Goal: Task Accomplishment & Management: Complete application form

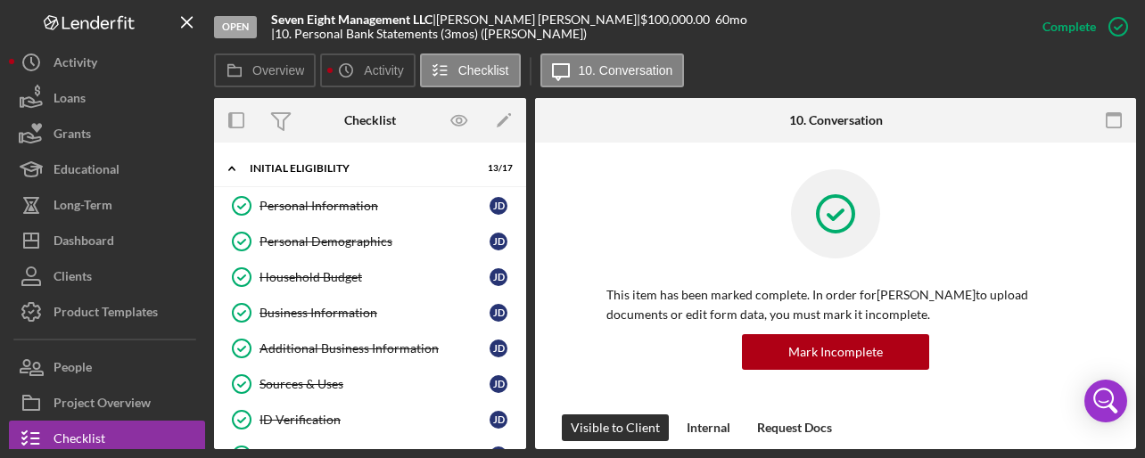
scroll to position [974, 0]
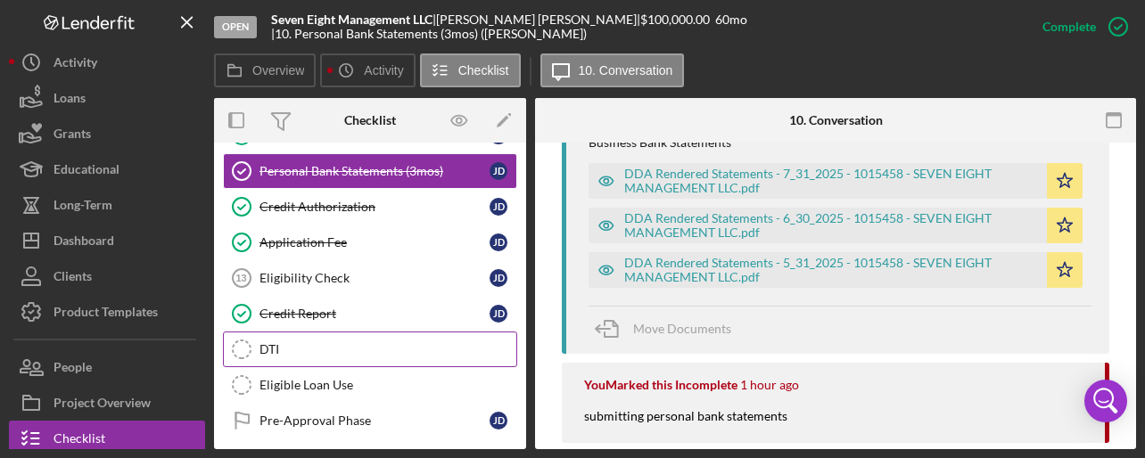
click at [274, 342] on div "DTI" at bounding box center [388, 349] width 257 height 14
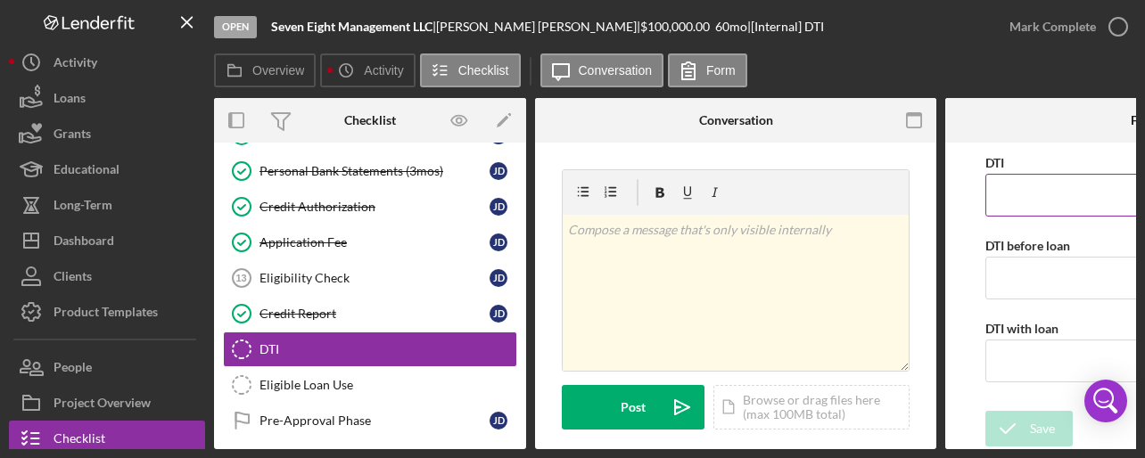
click at [1027, 187] on input "DTI" at bounding box center [1145, 195] width 321 height 43
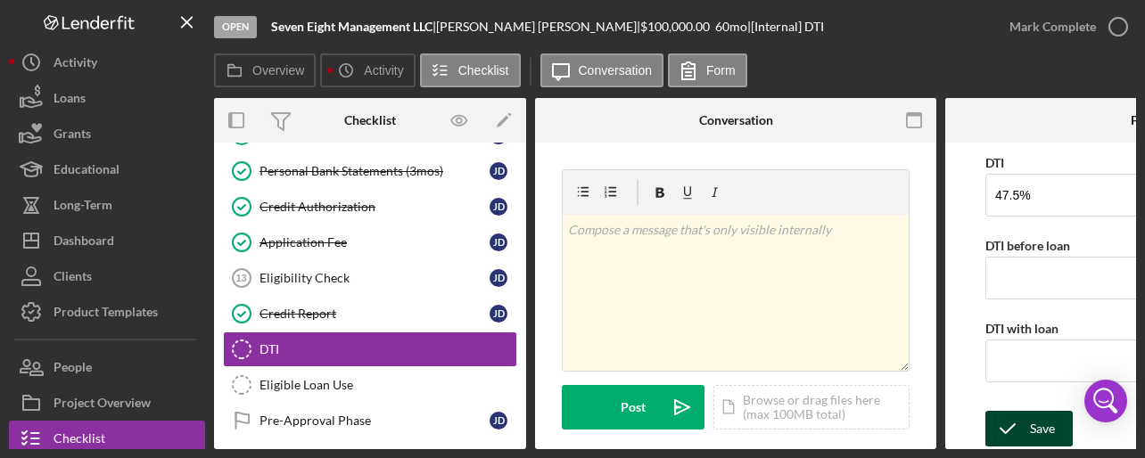
type input "47.50000%"
click at [1034, 415] on div "Save" at bounding box center [1042, 429] width 25 height 36
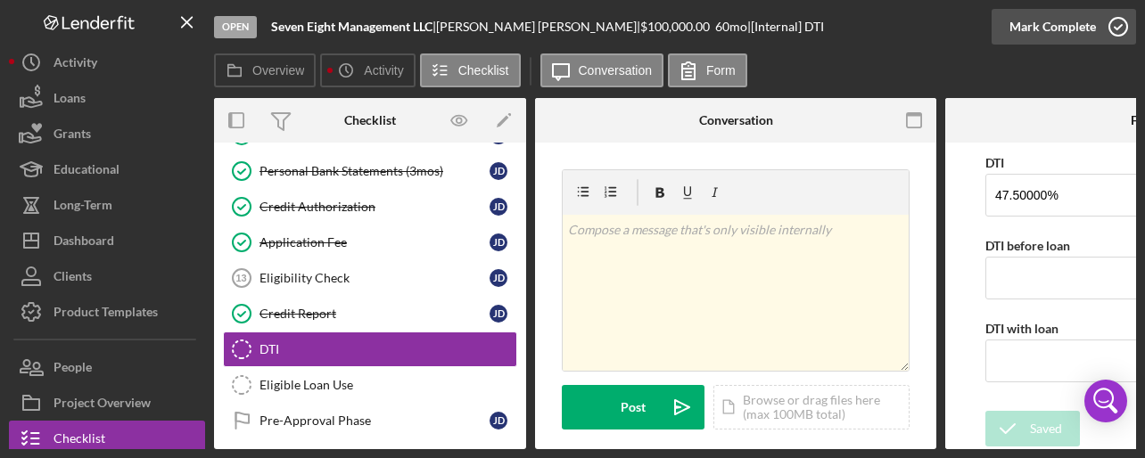
click at [1116, 32] on icon "button" at bounding box center [1118, 26] width 45 height 45
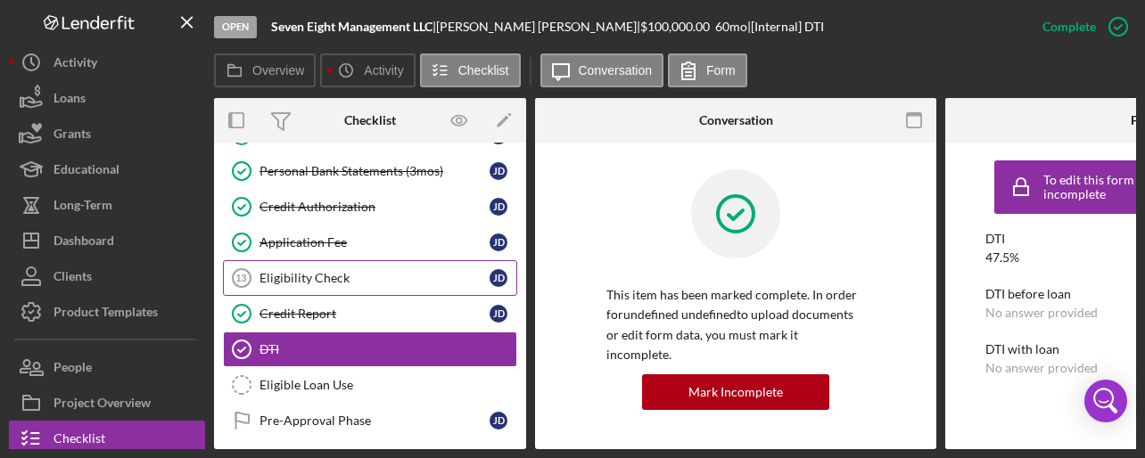
click at [326, 276] on div "Eligibility Check" at bounding box center [375, 278] width 230 height 14
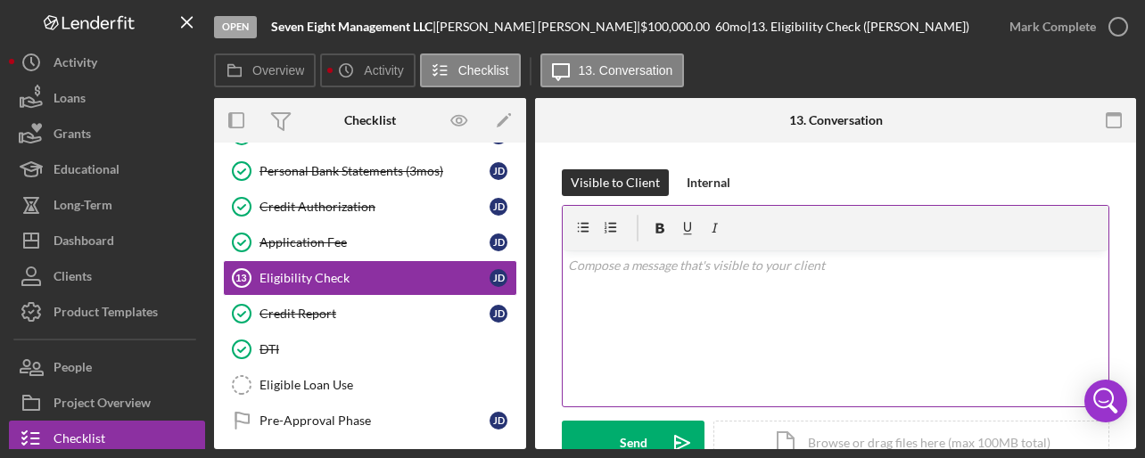
click at [700, 265] on p at bounding box center [836, 266] width 536 height 20
click at [817, 268] on p at bounding box center [836, 266] width 536 height 20
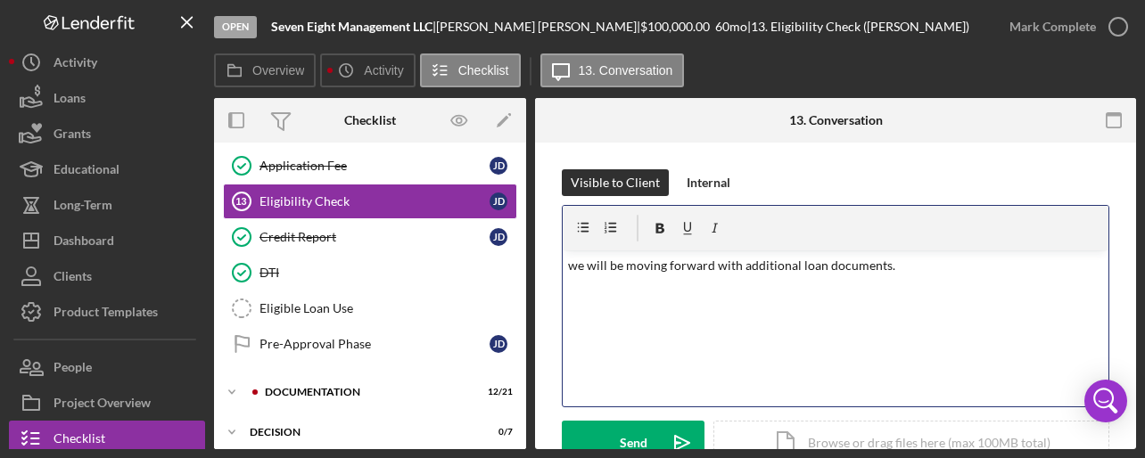
scroll to position [453, 0]
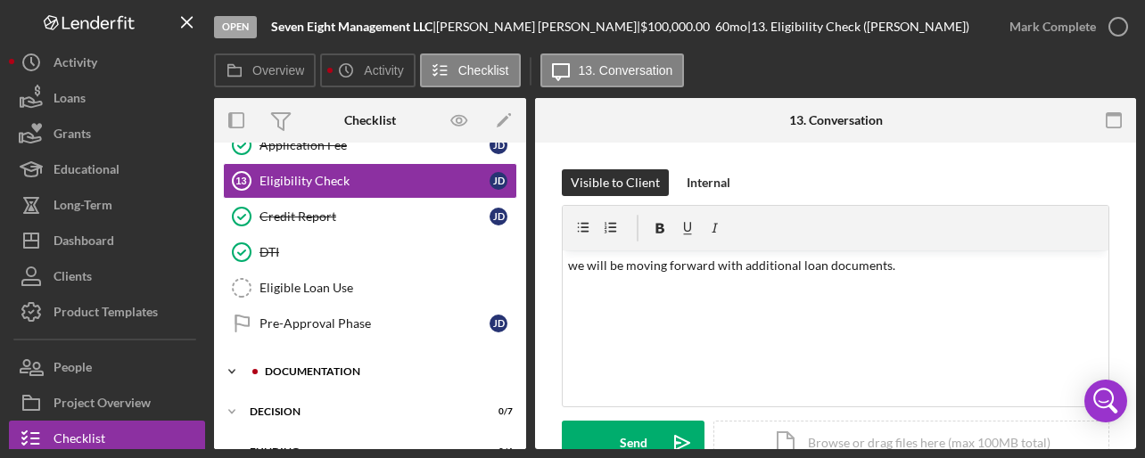
click at [345, 367] on div "Documentation" at bounding box center [384, 372] width 239 height 11
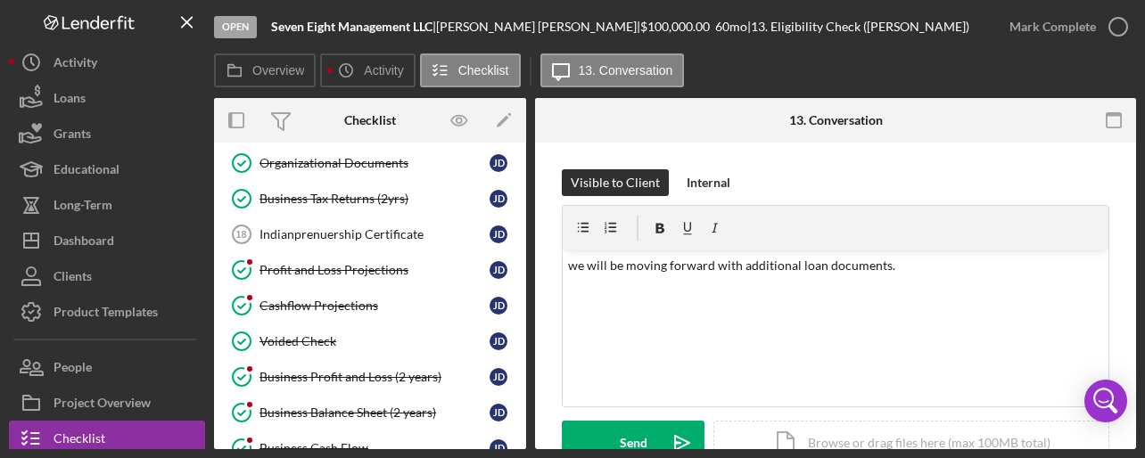
scroll to position [747, 0]
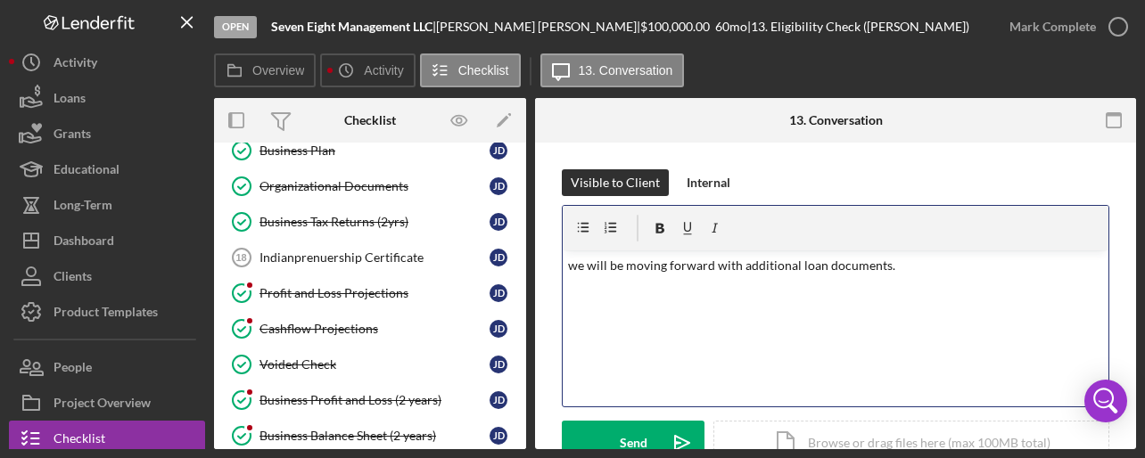
click at [911, 268] on p "we will be moving forward with additional loan documents." at bounding box center [836, 266] width 536 height 20
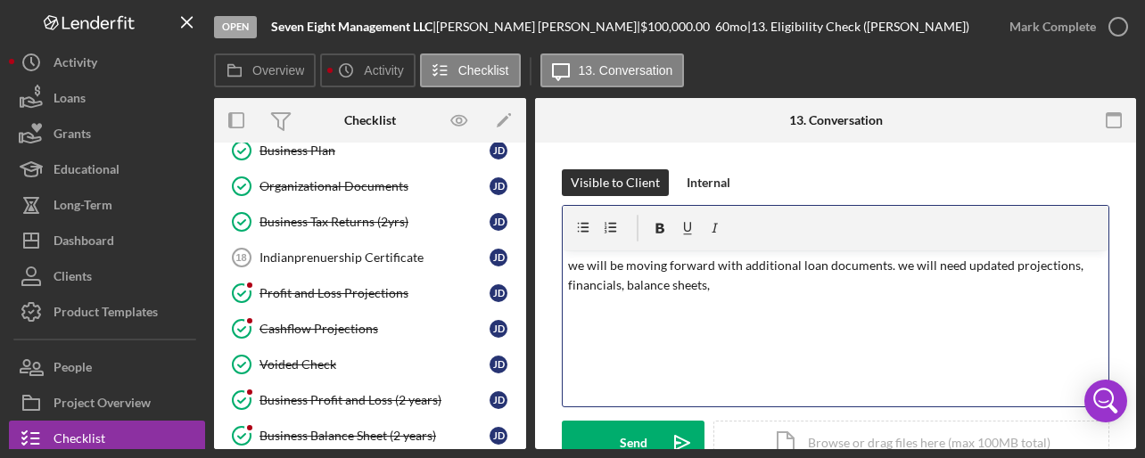
drag, startPoint x: 732, startPoint y: 288, endPoint x: 540, endPoint y: 254, distance: 195.6
click at [540, 254] on div "Visible to Client Internal v Color teal Color pink Remove color Add row above A…" at bounding box center [835, 466] width 601 height 647
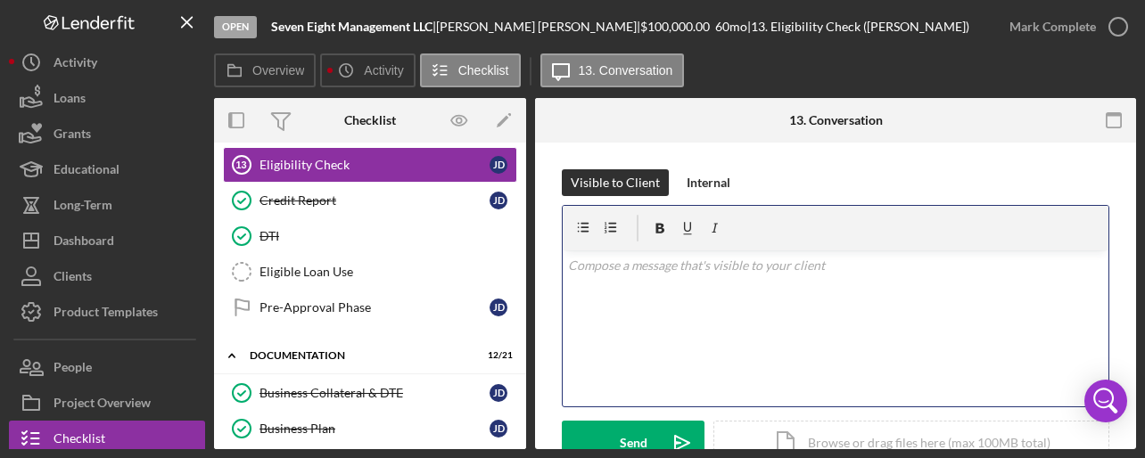
scroll to position [461, 0]
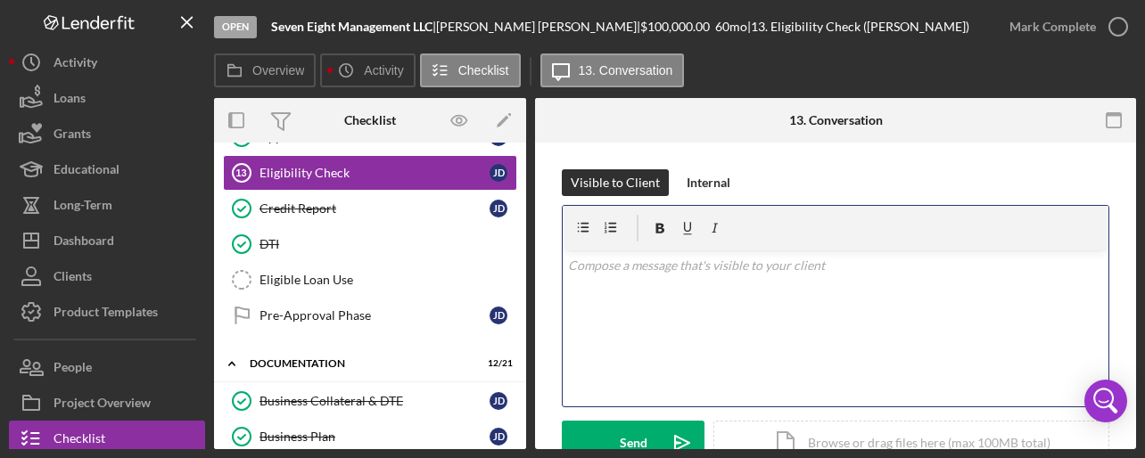
click at [620, 286] on div "v Color teal Color pink Remove color Add row above Add row below Add column bef…" at bounding box center [836, 329] width 546 height 156
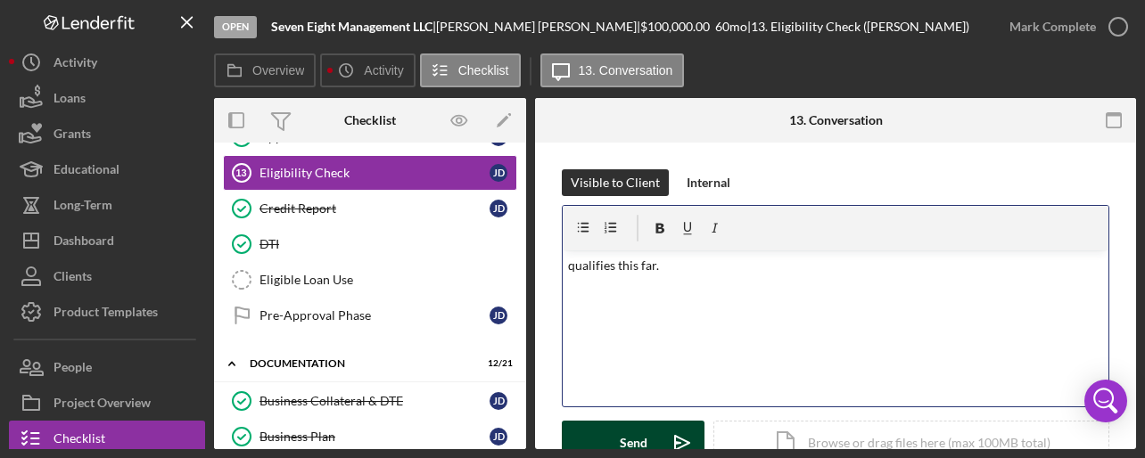
click at [633, 435] on div "Send" at bounding box center [634, 443] width 28 height 45
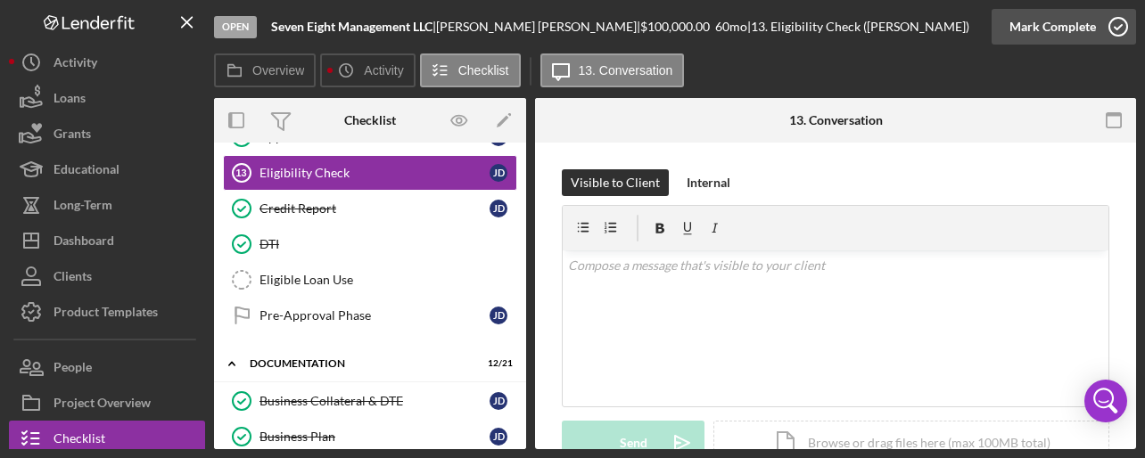
click at [1123, 22] on icon "button" at bounding box center [1118, 26] width 45 height 45
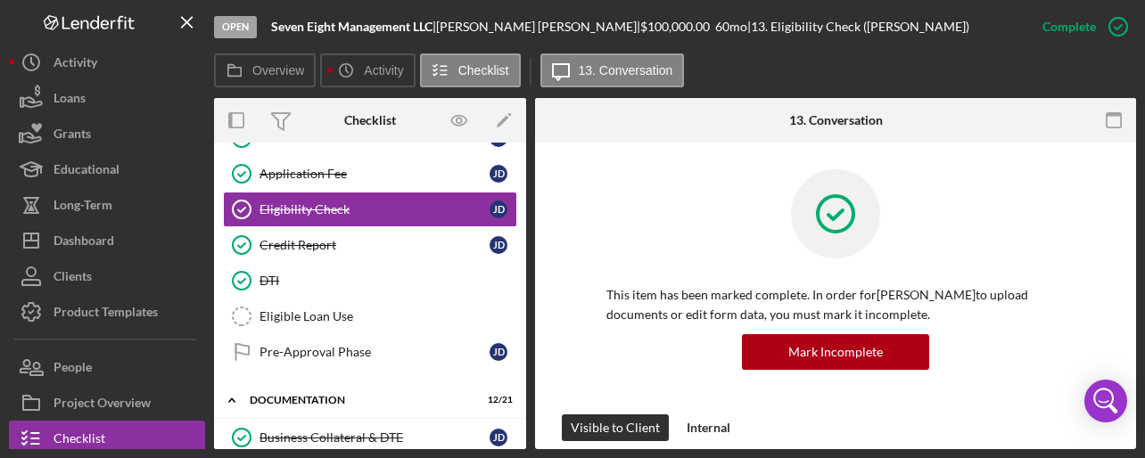
scroll to position [433, 0]
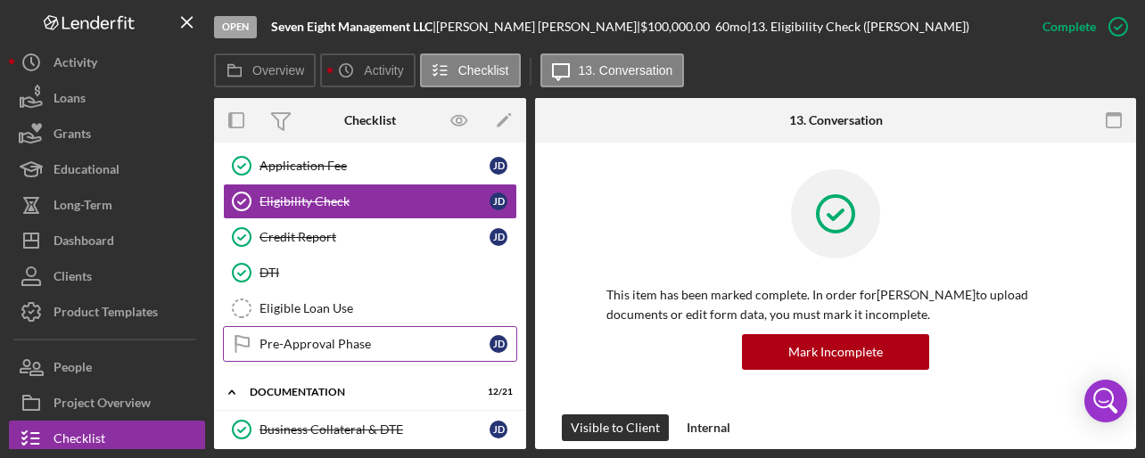
click at [376, 339] on div "Pre-Approval Phase" at bounding box center [375, 344] width 230 height 14
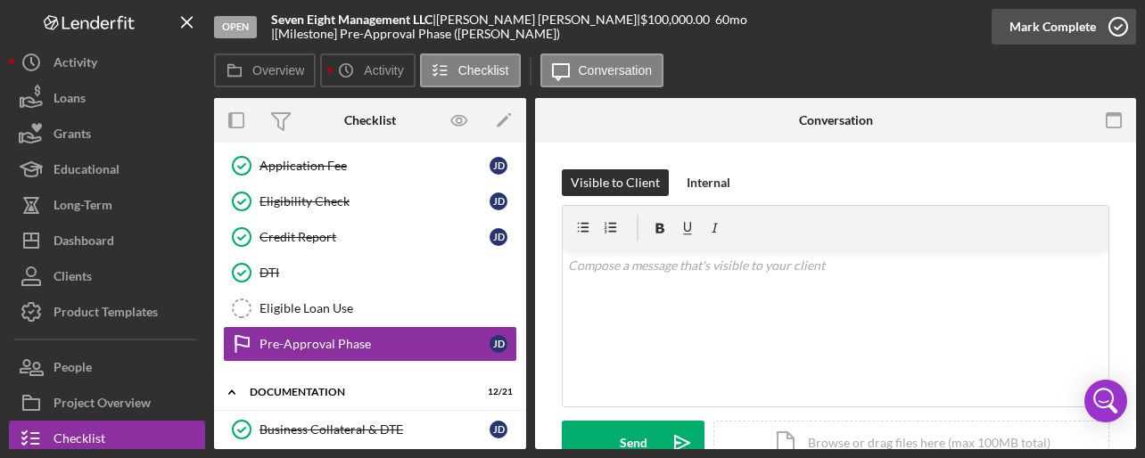
click at [1114, 26] on icon "button" at bounding box center [1118, 26] width 45 height 45
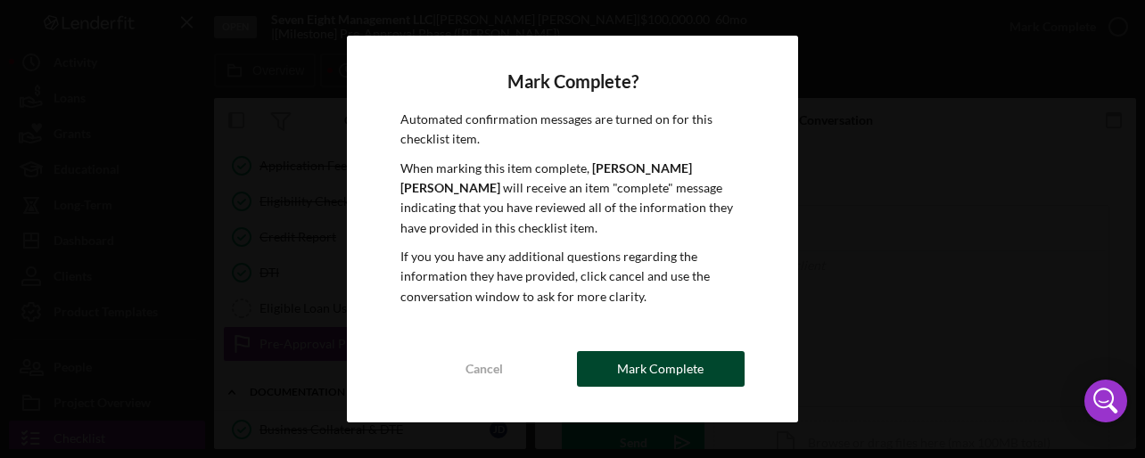
click at [663, 351] on div "Mark Complete" at bounding box center [660, 369] width 87 height 36
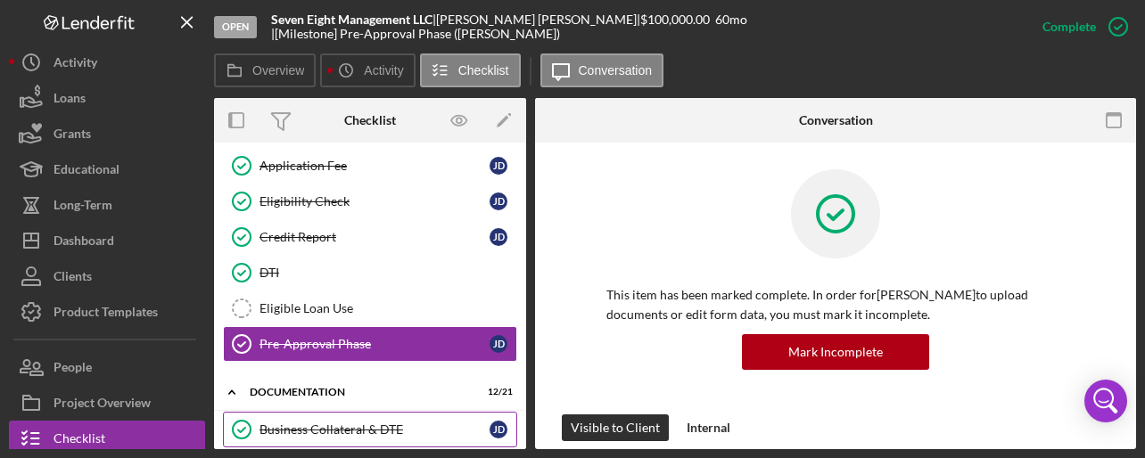
click at [369, 412] on link "Business Collateral & DTE Business Collateral & DTE [PERSON_NAME]" at bounding box center [370, 430] width 294 height 36
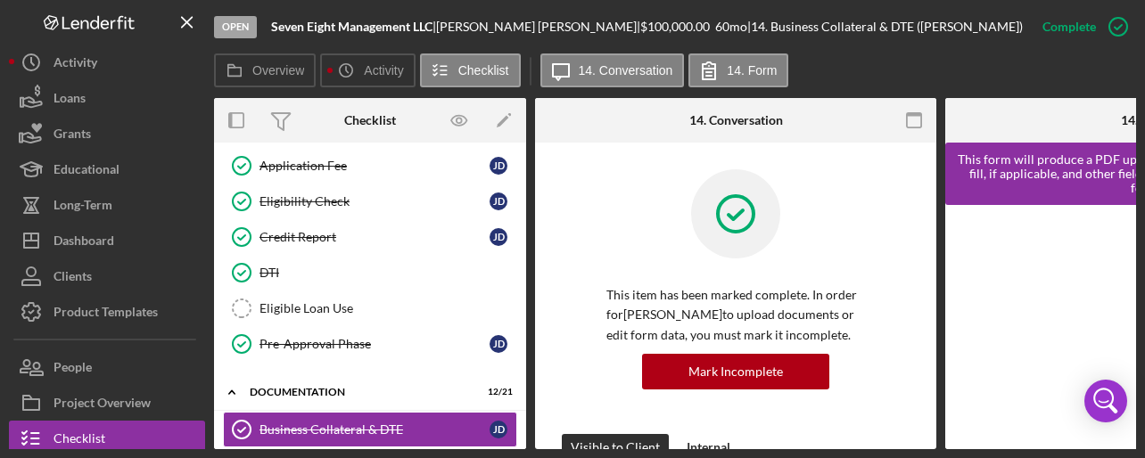
drag, startPoint x: 937, startPoint y: 173, endPoint x: 927, endPoint y: 217, distance: 44.8
click at [927, 217] on div "Overview Internal Workflow Stage Open Icon/Dropdown Arrow Archive (can unarchiv…" at bounding box center [675, 273] width 922 height 351
drag, startPoint x: 931, startPoint y: 194, endPoint x: 932, endPoint y: 260, distance: 66.9
click at [932, 263] on div "Business Collateral & DTE Business Collateral & DTE This item has been marked c…" at bounding box center [735, 296] width 401 height 307
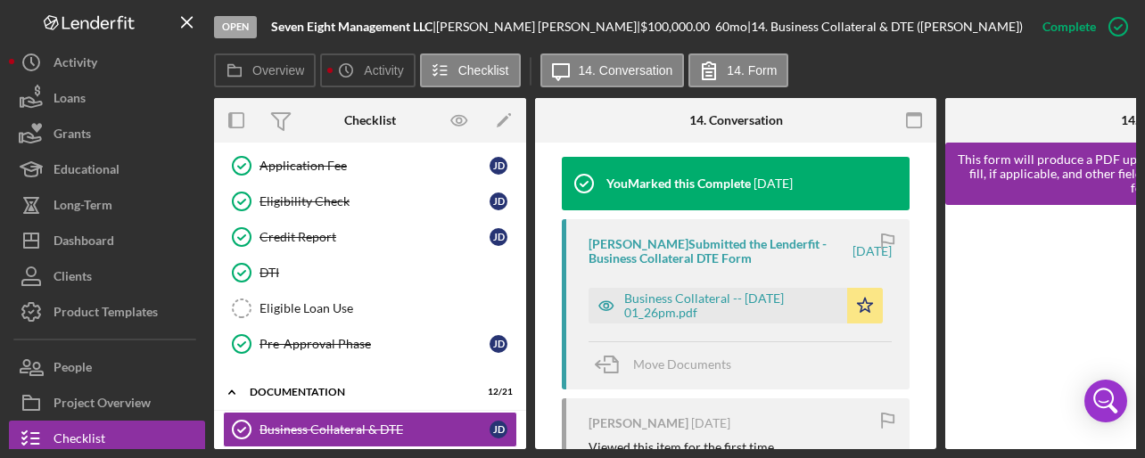
scroll to position [616, 0]
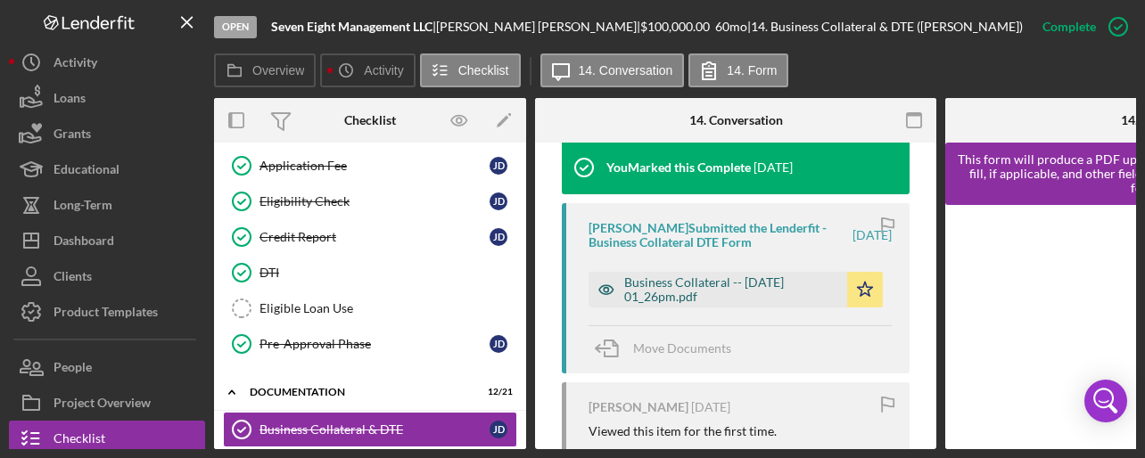
click at [667, 301] on div "Business Collateral -- [DATE] 01_26pm.pdf" at bounding box center [731, 290] width 214 height 29
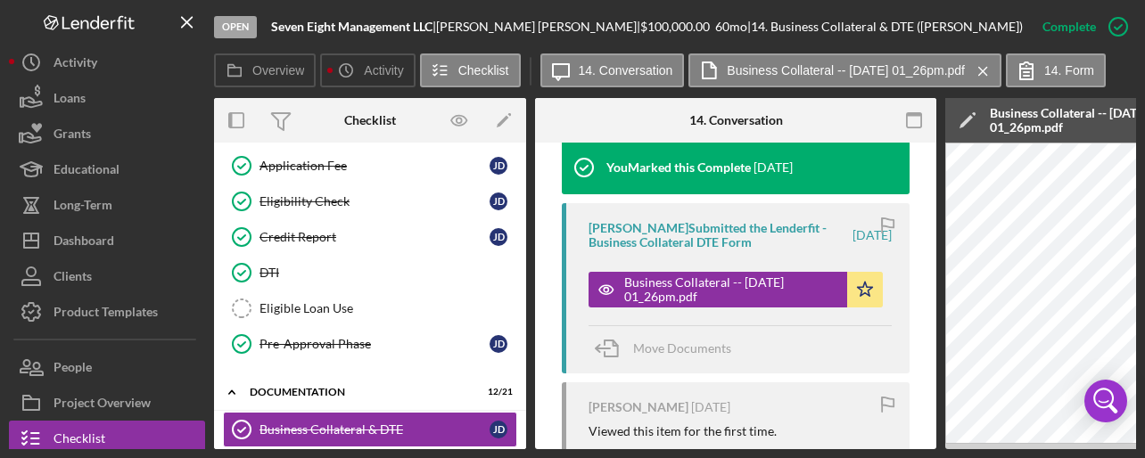
click at [526, 263] on div "Overview Internal Workflow Stage Open Icon/Dropdown Arrow Archive (can unarchiv…" at bounding box center [675, 273] width 922 height 351
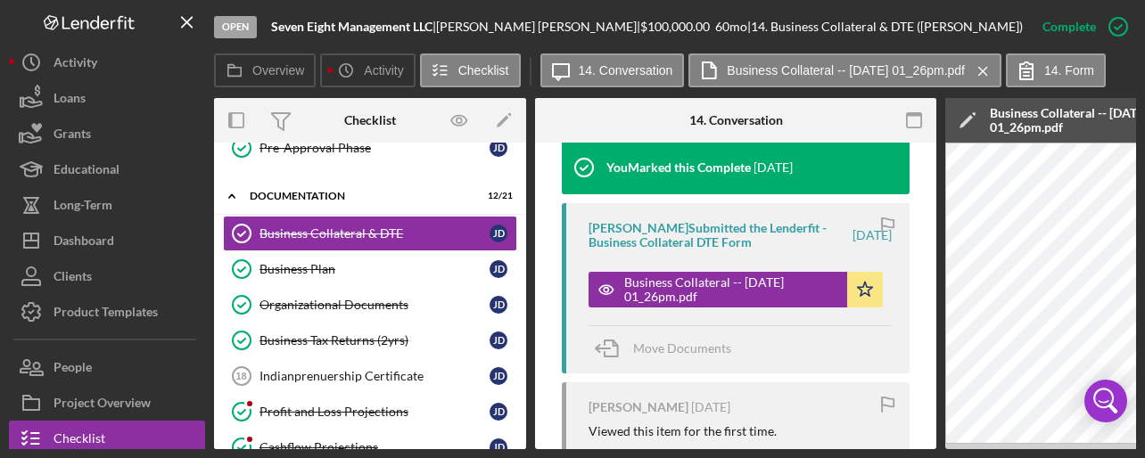
scroll to position [647, 0]
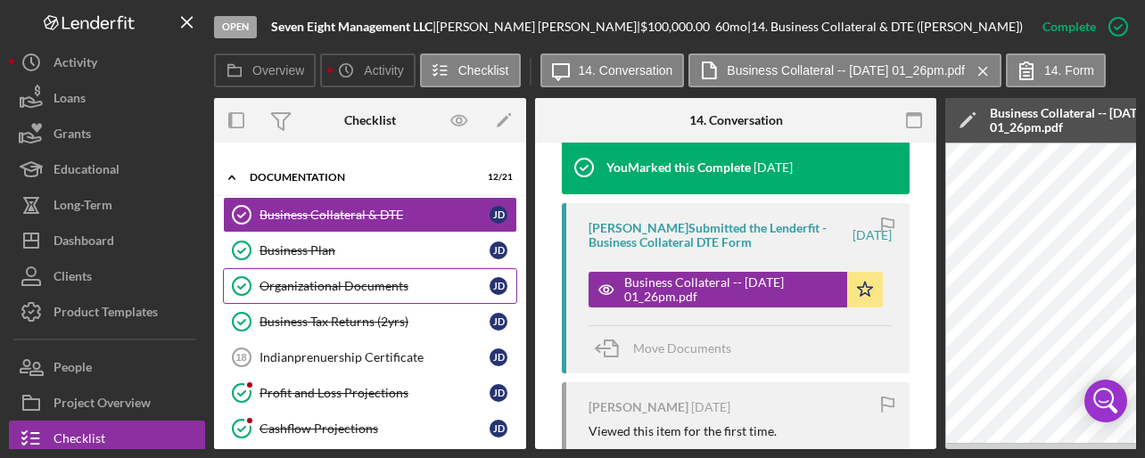
click at [358, 282] on div "Organizational Documents" at bounding box center [375, 286] width 230 height 14
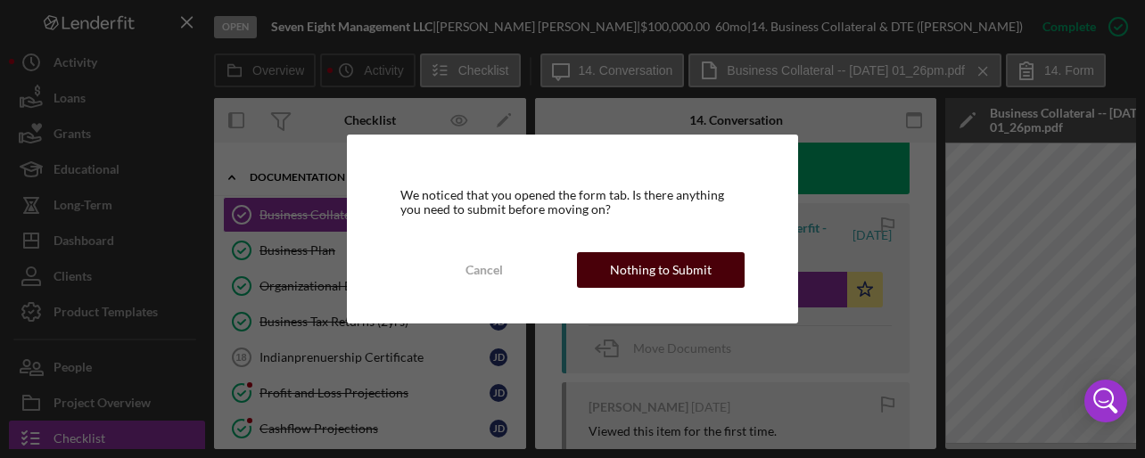
click at [655, 259] on div "Nothing to Submit" at bounding box center [661, 270] width 102 height 36
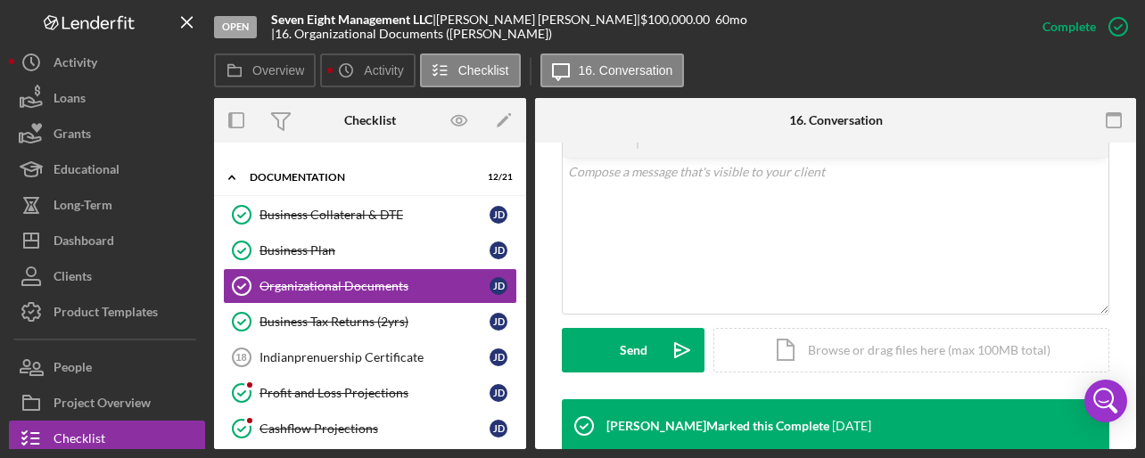
scroll to position [327, 0]
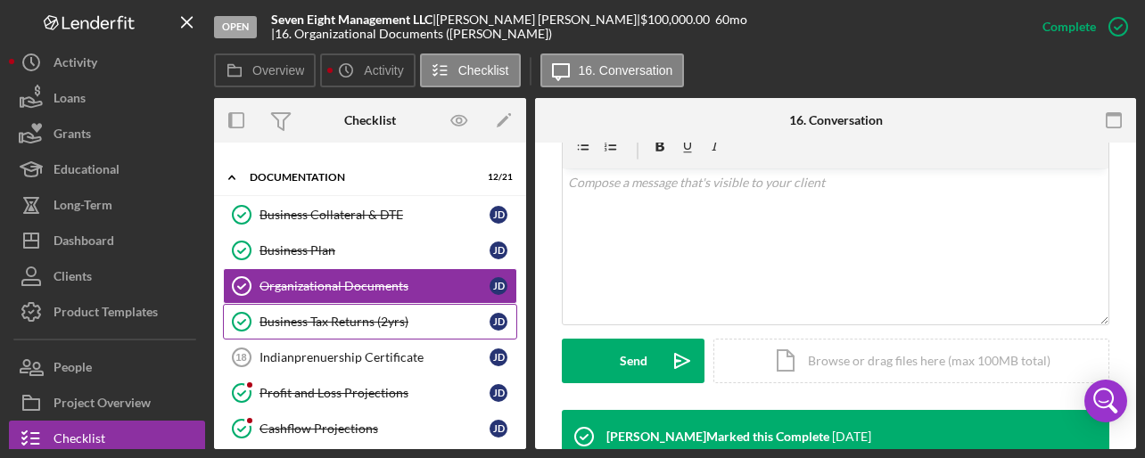
click at [370, 315] on div "Business Tax Returns (2yrs)" at bounding box center [375, 322] width 230 height 14
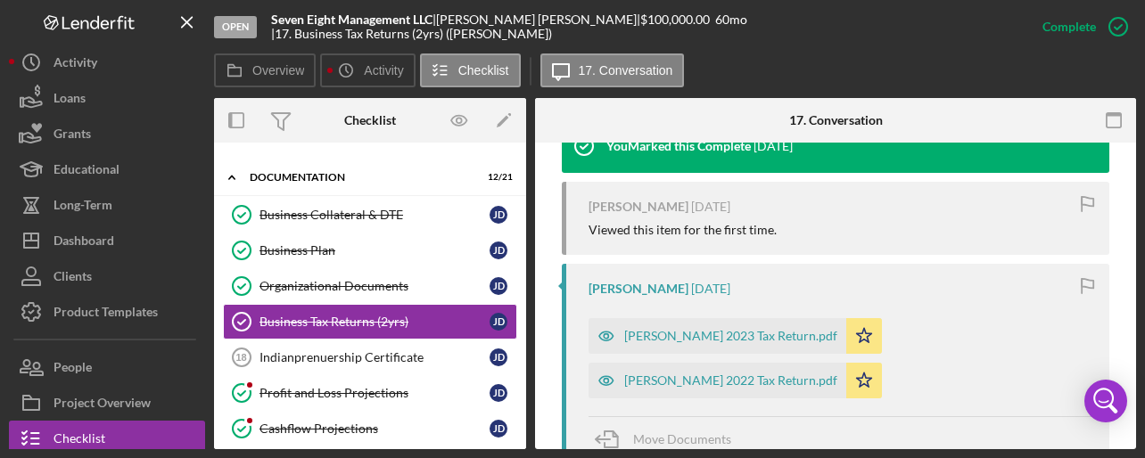
scroll to position [624, 0]
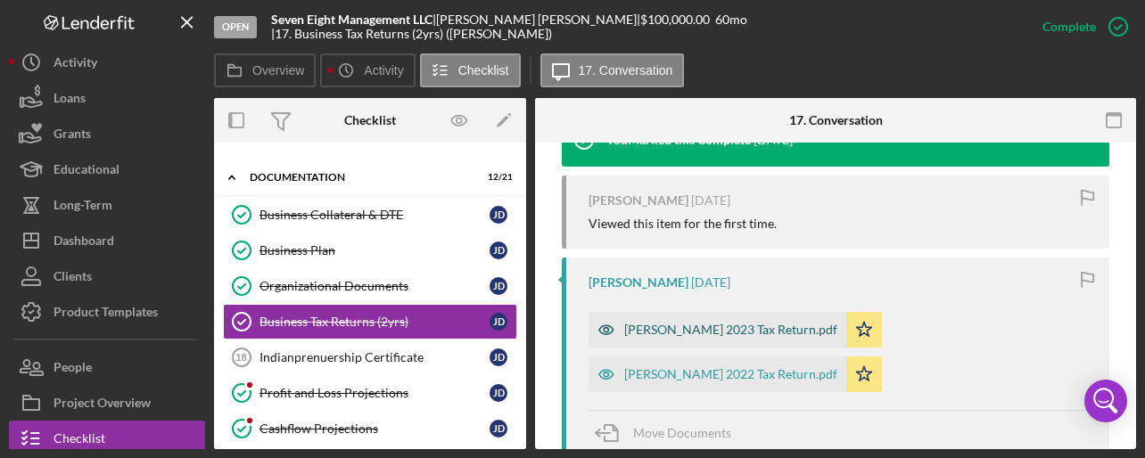
click at [710, 333] on div "[PERSON_NAME] 2023 Tax Return.pdf" at bounding box center [730, 330] width 213 height 14
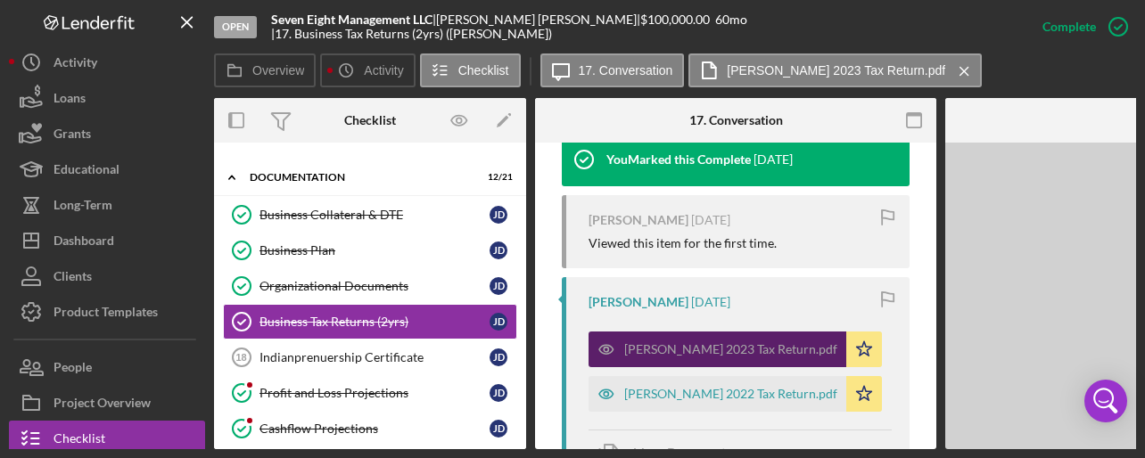
scroll to position [644, 0]
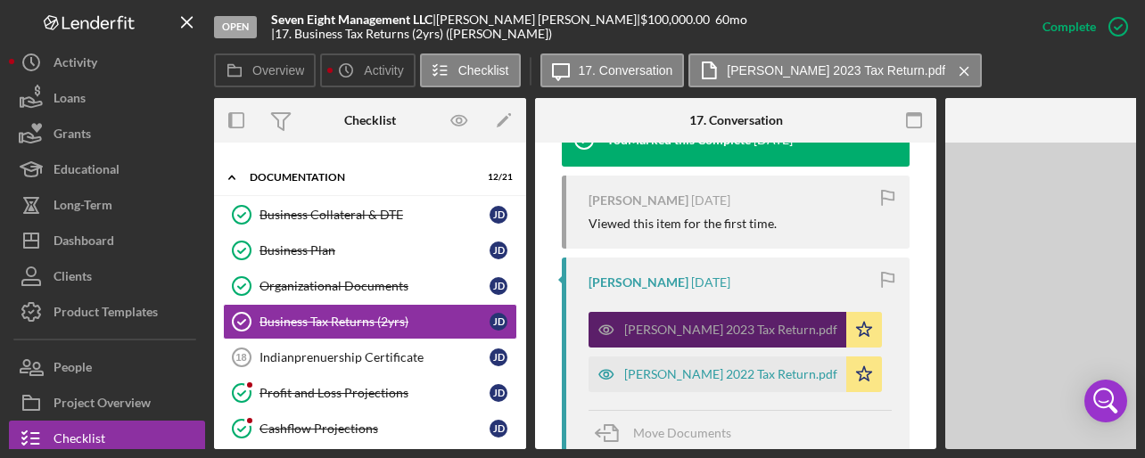
click at [710, 333] on div "[PERSON_NAME] 2023 Tax Return.pdf" at bounding box center [730, 330] width 213 height 14
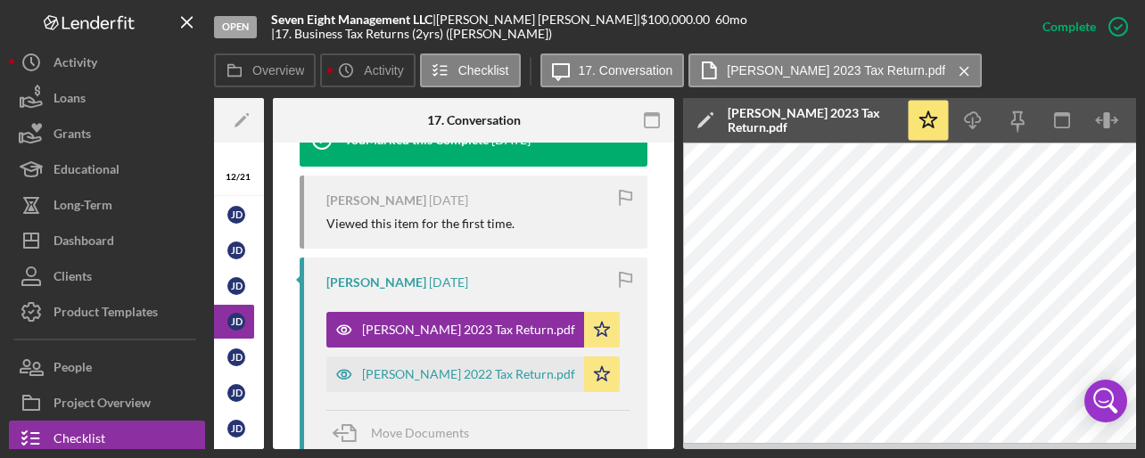
scroll to position [0, 281]
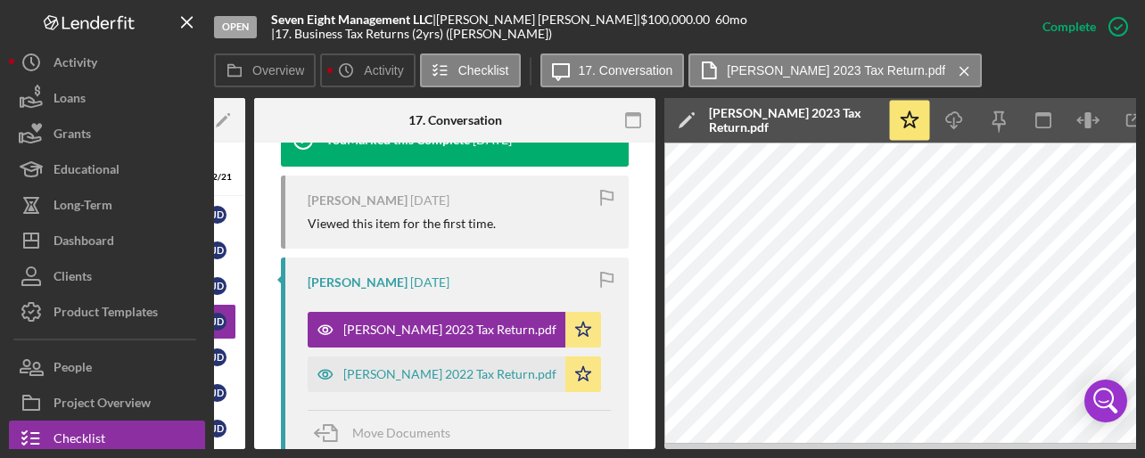
click at [322, 125] on div at bounding box center [321, 120] width 134 height 45
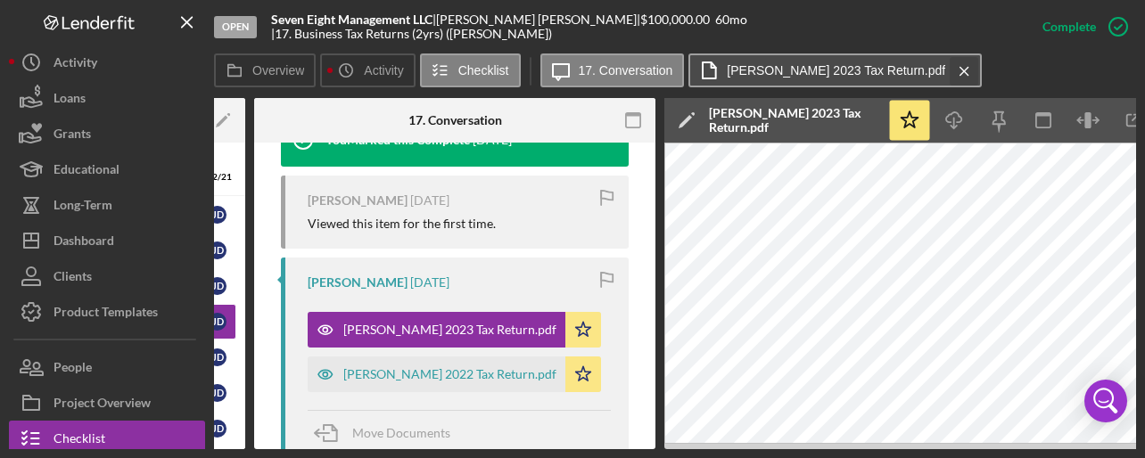
click at [949, 65] on icon "Icon/Menu Close" at bounding box center [964, 71] width 31 height 45
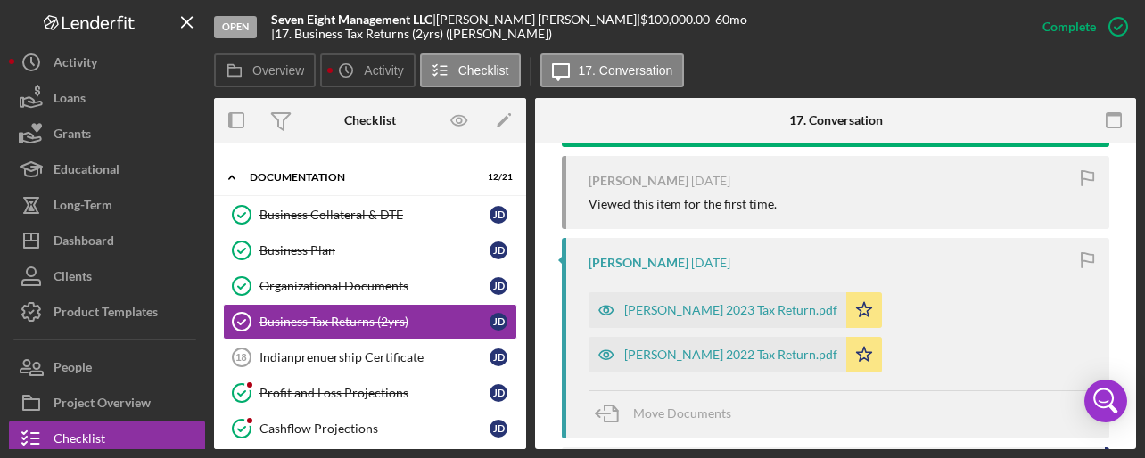
scroll to position [624, 0]
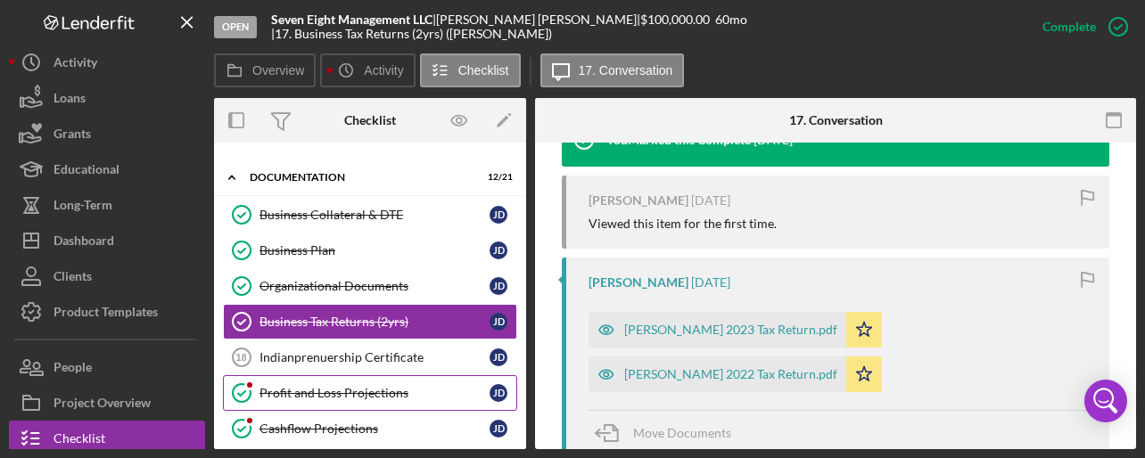
click at [366, 387] on div "Profit and Loss Projections" at bounding box center [375, 393] width 230 height 14
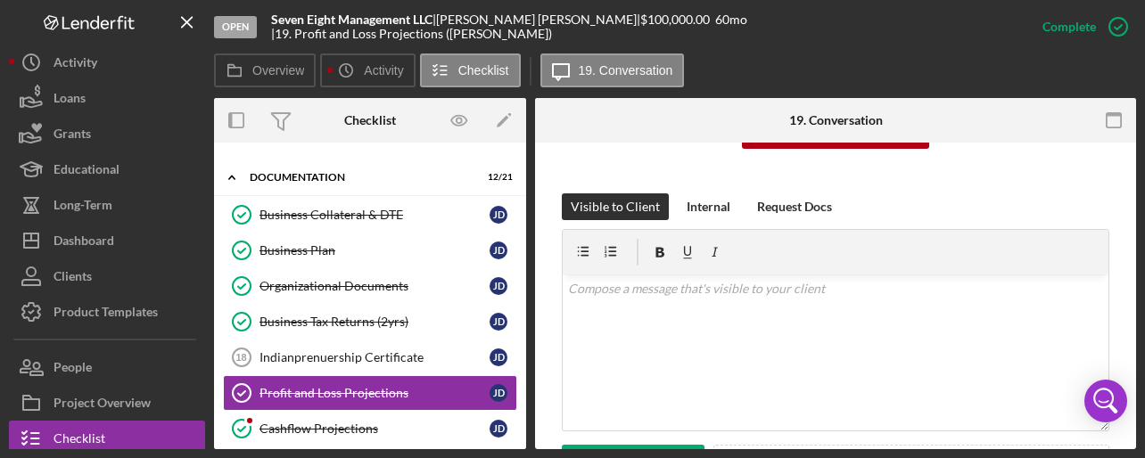
scroll to position [215, 0]
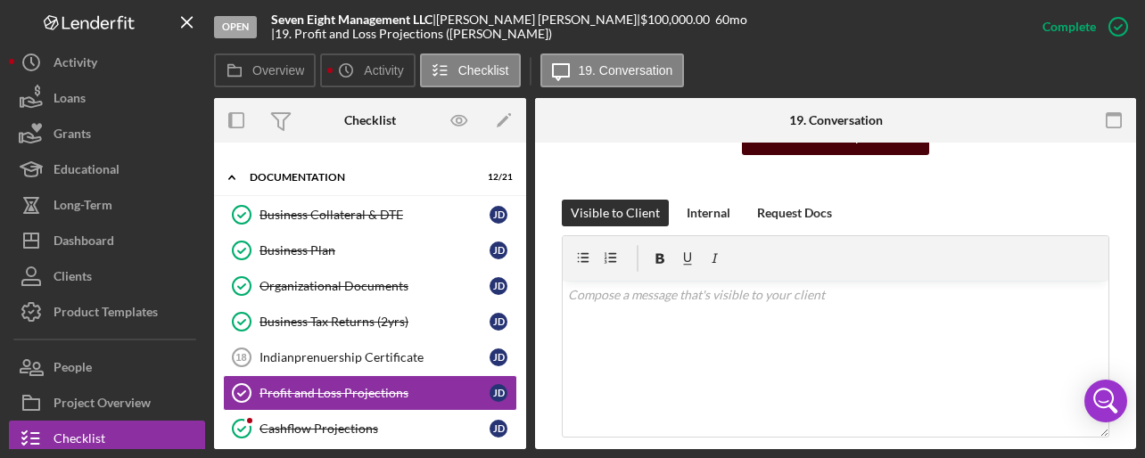
click at [863, 144] on div "Mark Incomplete" at bounding box center [835, 137] width 95 height 36
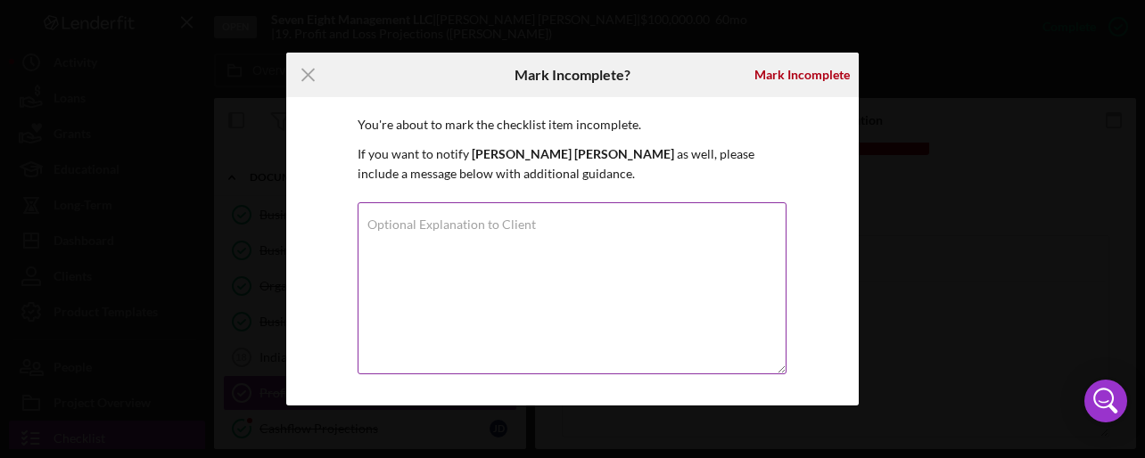
click at [471, 232] on textarea "Optional Explanation to Client" at bounding box center [572, 288] width 429 height 172
type textarea "update for 2024, 2025 and 2026"
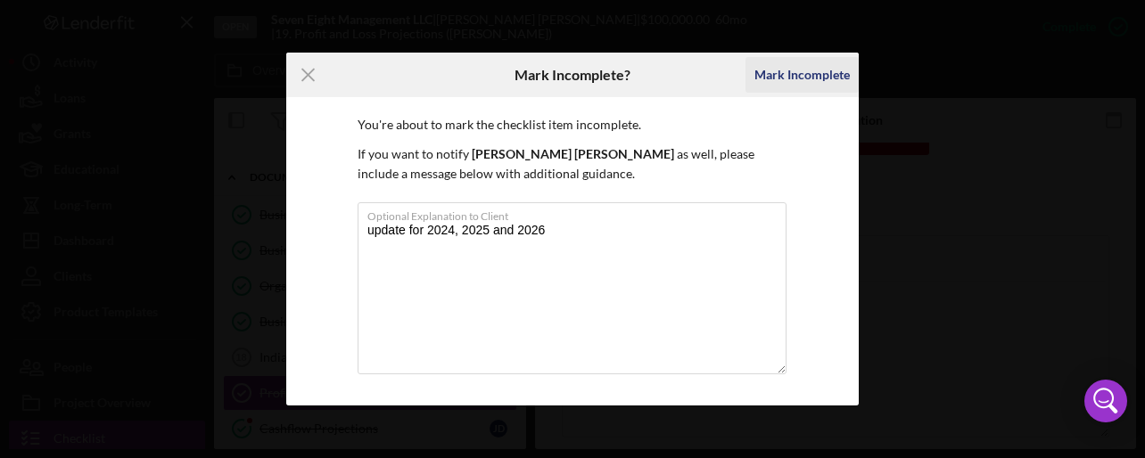
click at [824, 72] on div "Mark Incomplete" at bounding box center [801, 75] width 95 height 36
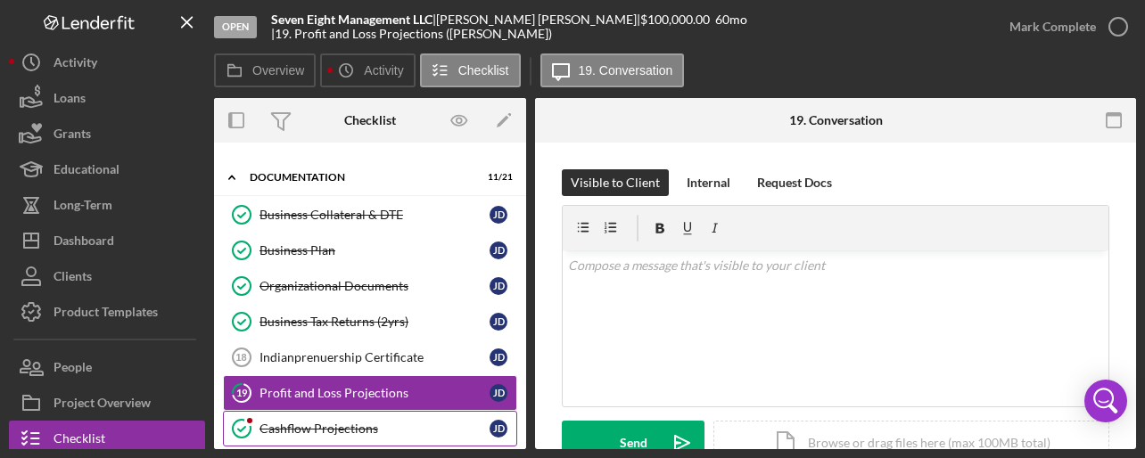
click at [342, 422] on div "Cashflow Projections" at bounding box center [375, 429] width 230 height 14
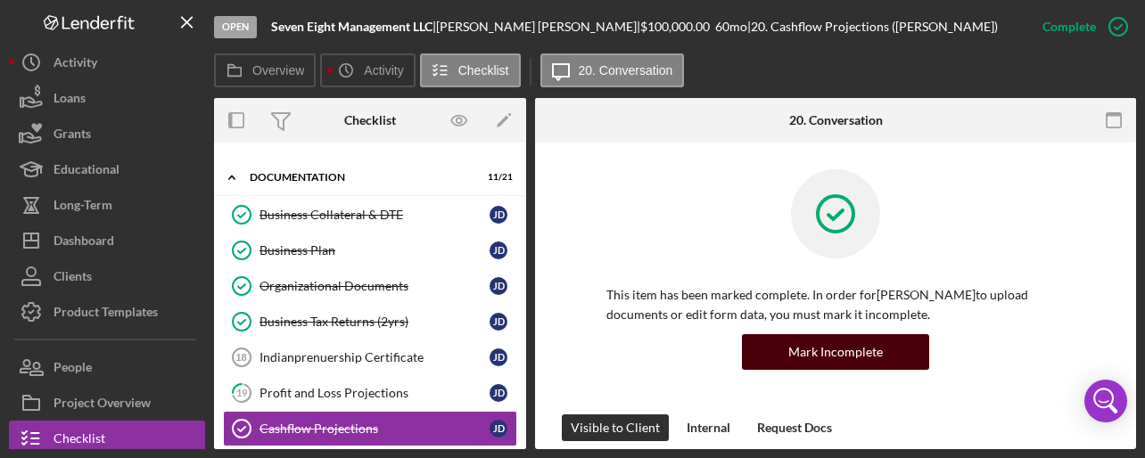
click at [820, 357] on div "Mark Incomplete" at bounding box center [835, 352] width 95 height 36
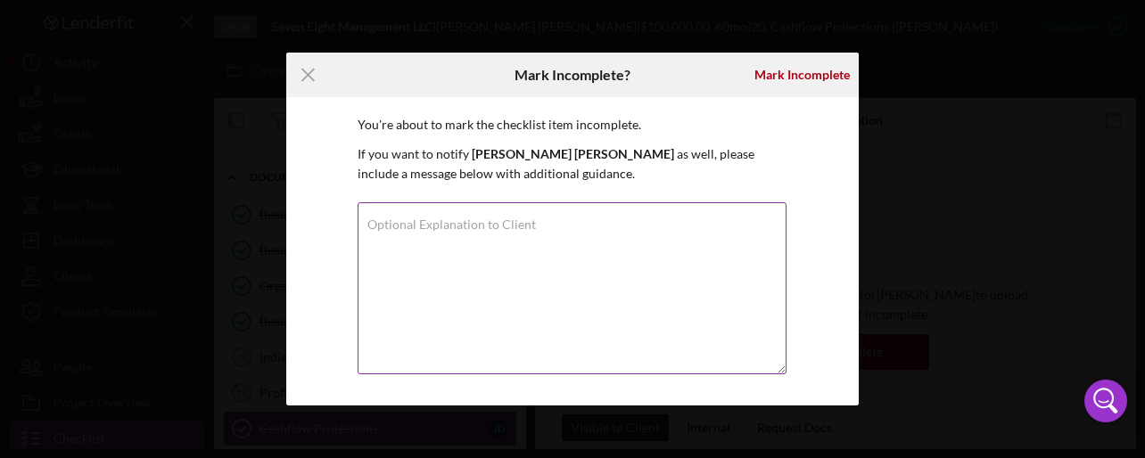
click at [420, 222] on label "Optional Explanation to Client" at bounding box center [451, 225] width 169 height 14
click at [420, 222] on textarea "Optional Explanation to Client" at bounding box center [572, 288] width 429 height 172
type textarea "update"
click at [420, 222] on label "Optional Explanation to Client" at bounding box center [451, 225] width 169 height 14
click at [420, 222] on textarea "update" at bounding box center [572, 288] width 429 height 172
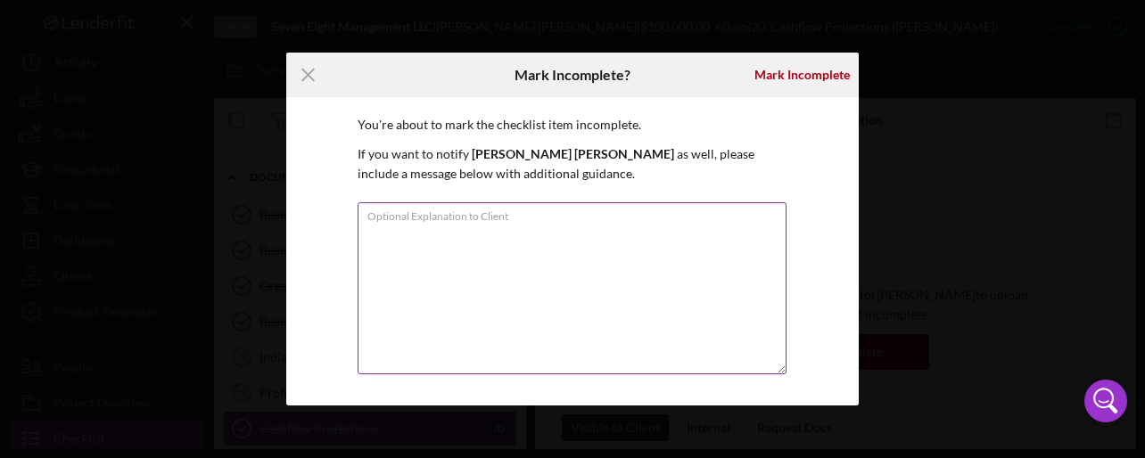
click at [430, 241] on textarea "Optional Explanation to Client" at bounding box center [572, 288] width 429 height 172
type textarea "update 2024, 2025 & 2026"
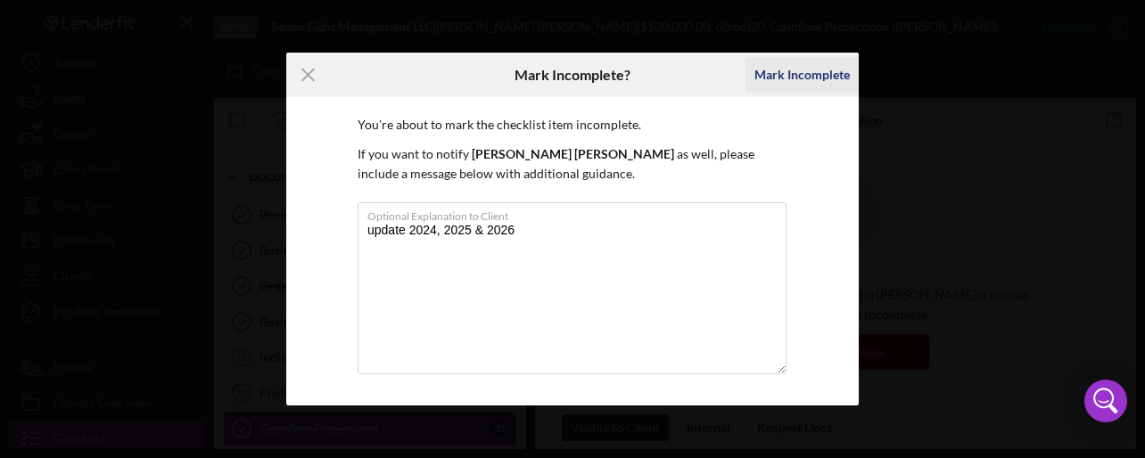
click at [770, 72] on div "Mark Incomplete" at bounding box center [801, 75] width 95 height 36
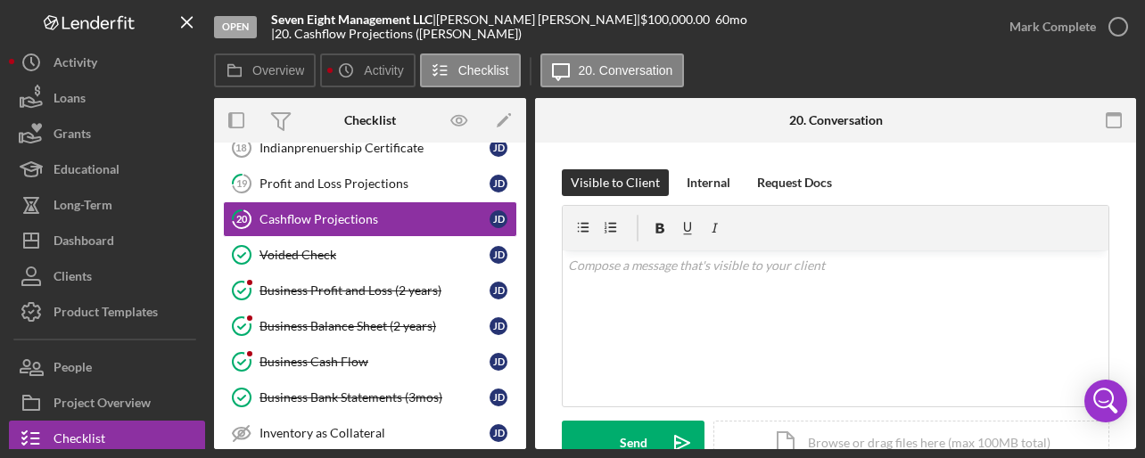
scroll to position [858, 0]
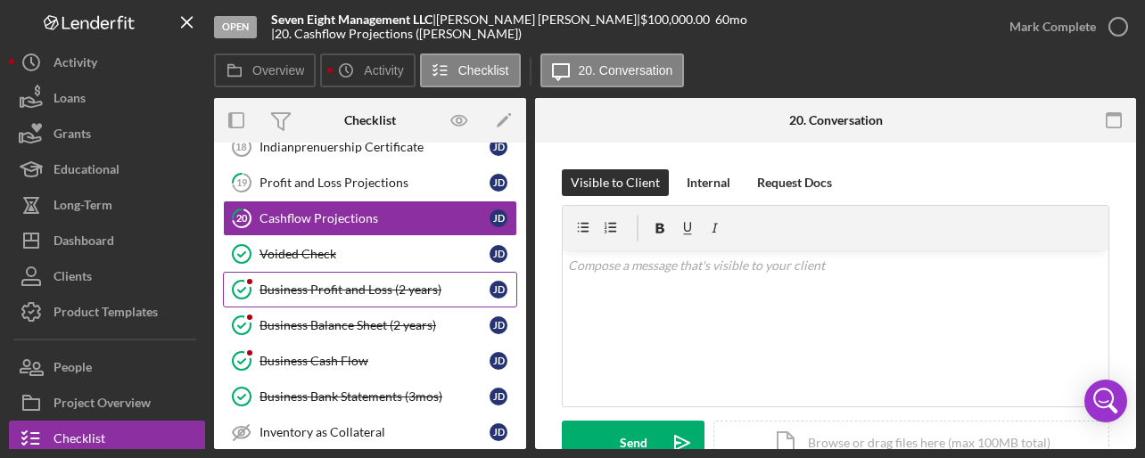
click at [373, 283] on div "Business Profit and Loss (2 years)" at bounding box center [375, 290] width 230 height 14
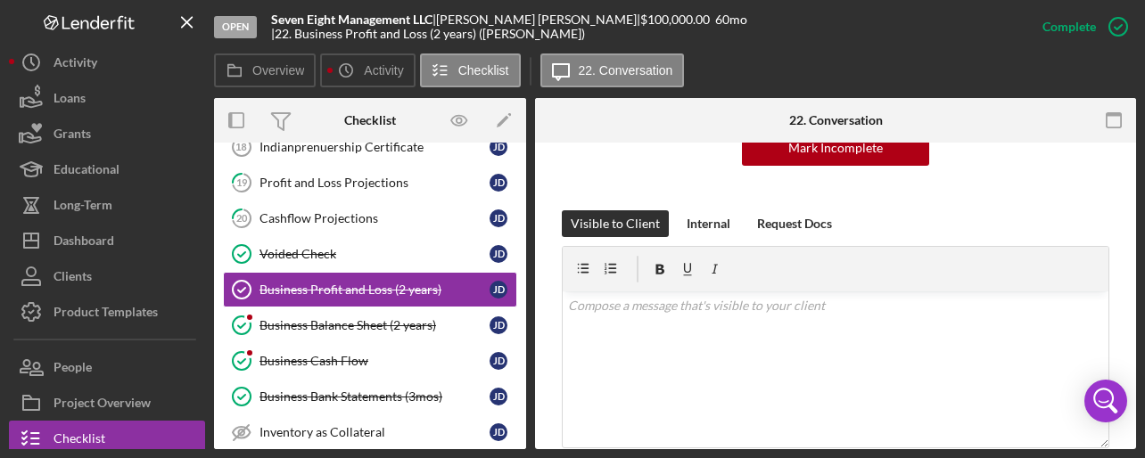
scroll to position [192, 0]
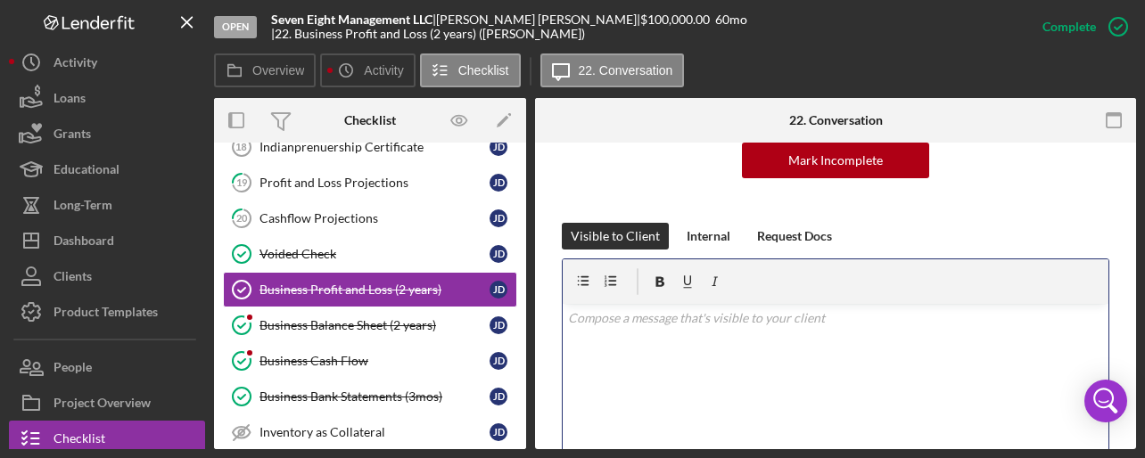
click at [699, 325] on p at bounding box center [836, 319] width 536 height 20
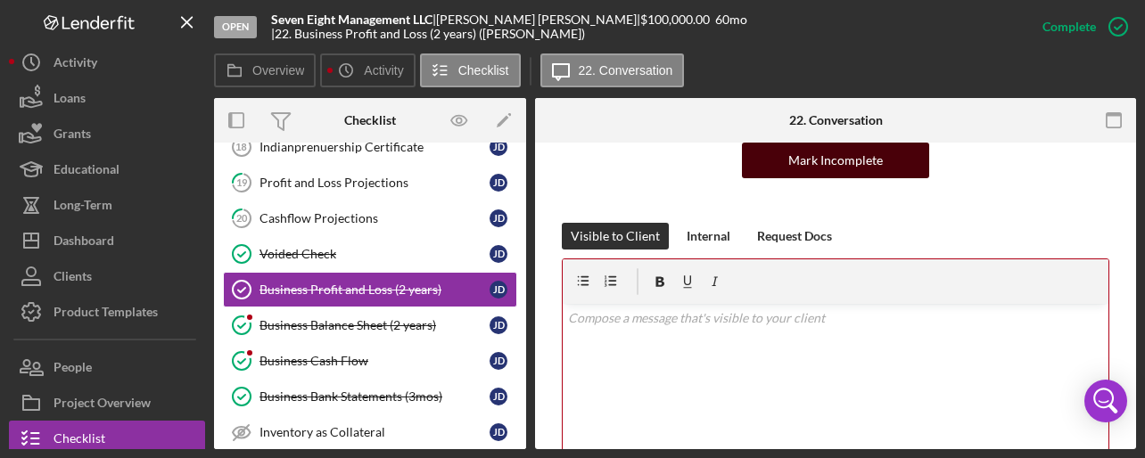
click at [802, 151] on div "Mark Incomplete" at bounding box center [835, 161] width 95 height 36
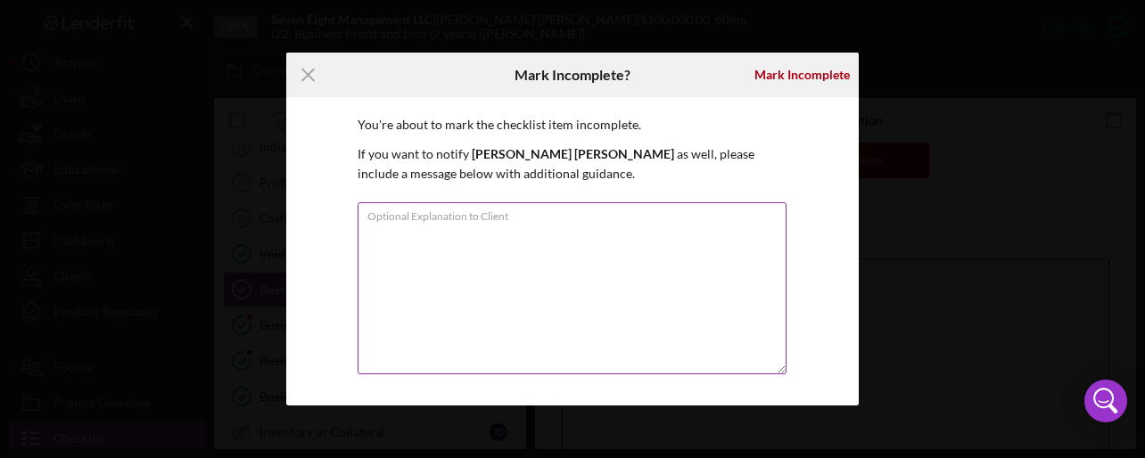
click at [472, 249] on textarea "Optional Explanation to Client" at bounding box center [572, 288] width 429 height 172
type textarea "update"
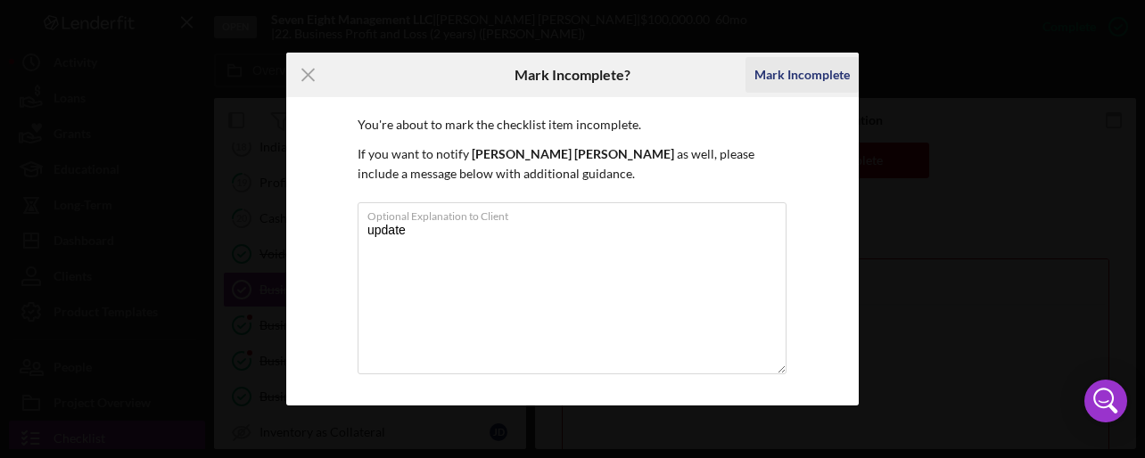
click at [807, 69] on div "Mark Incomplete" at bounding box center [801, 75] width 95 height 36
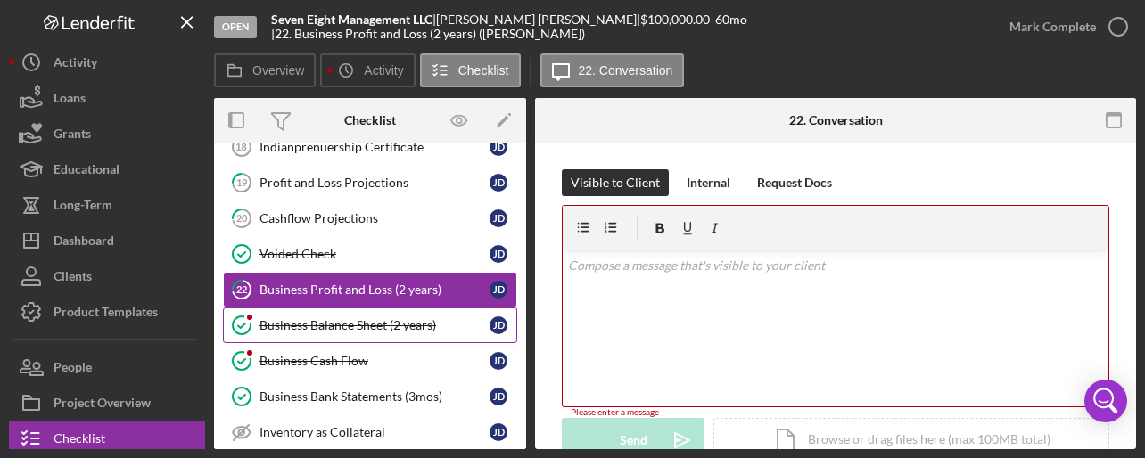
click at [341, 318] on div "Business Balance Sheet (2 years)" at bounding box center [375, 325] width 230 height 14
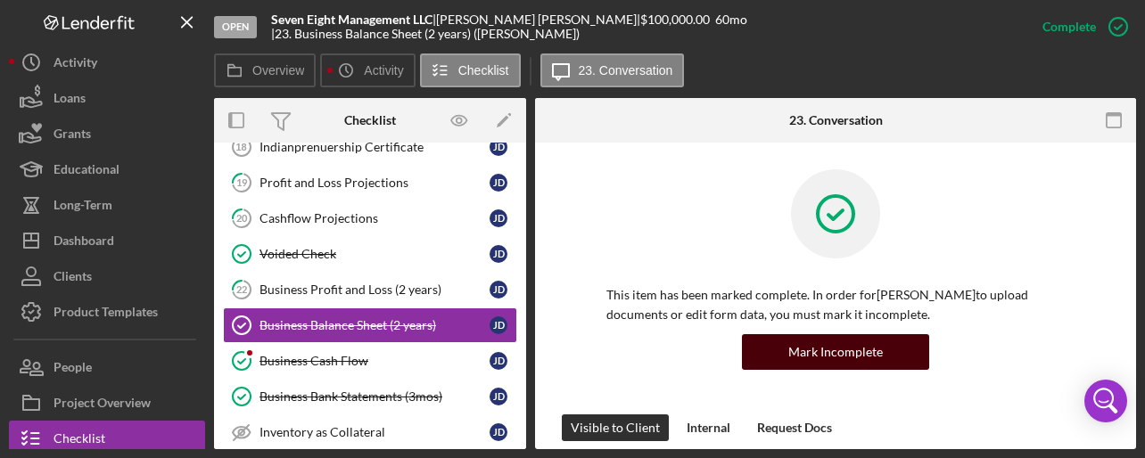
click at [865, 346] on div "Mark Incomplete" at bounding box center [835, 352] width 95 height 36
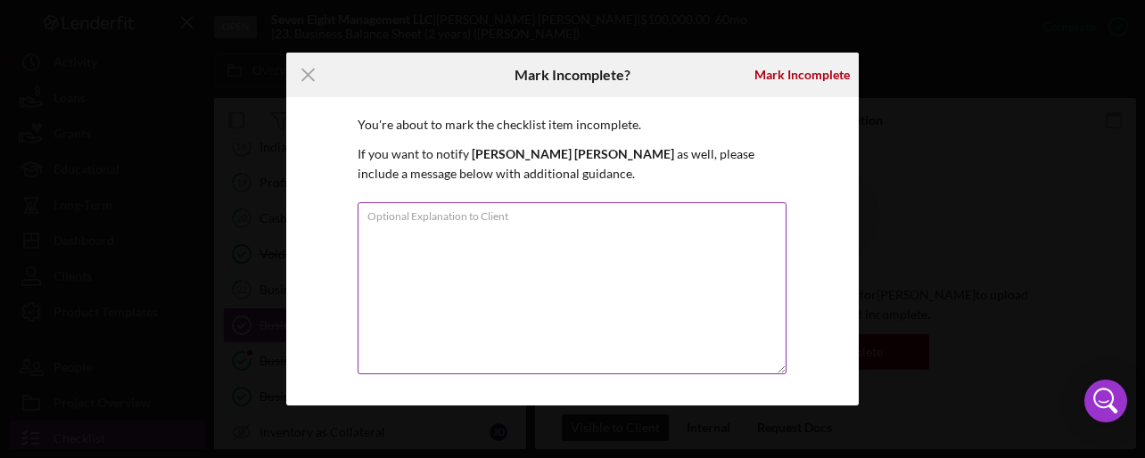
click at [451, 252] on textarea "Optional Explanation to Client" at bounding box center [572, 288] width 429 height 172
type textarea "update"
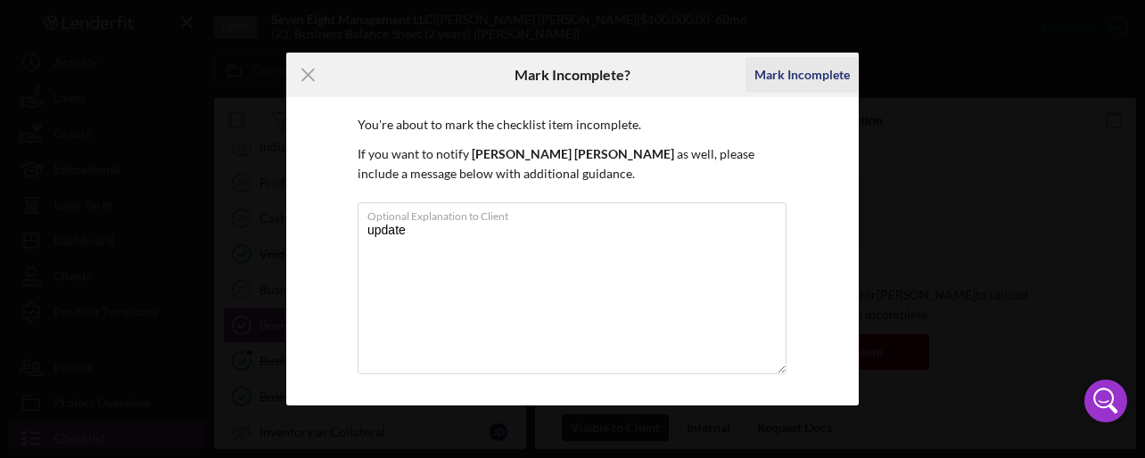
click at [824, 72] on div "Mark Incomplete" at bounding box center [801, 75] width 95 height 36
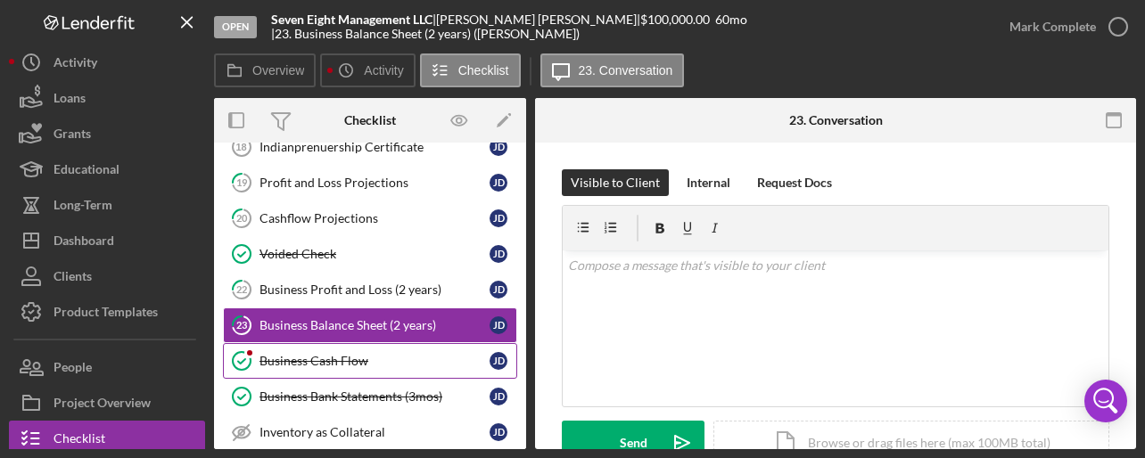
click at [327, 354] on div "Business Cash Flow" at bounding box center [375, 361] width 230 height 14
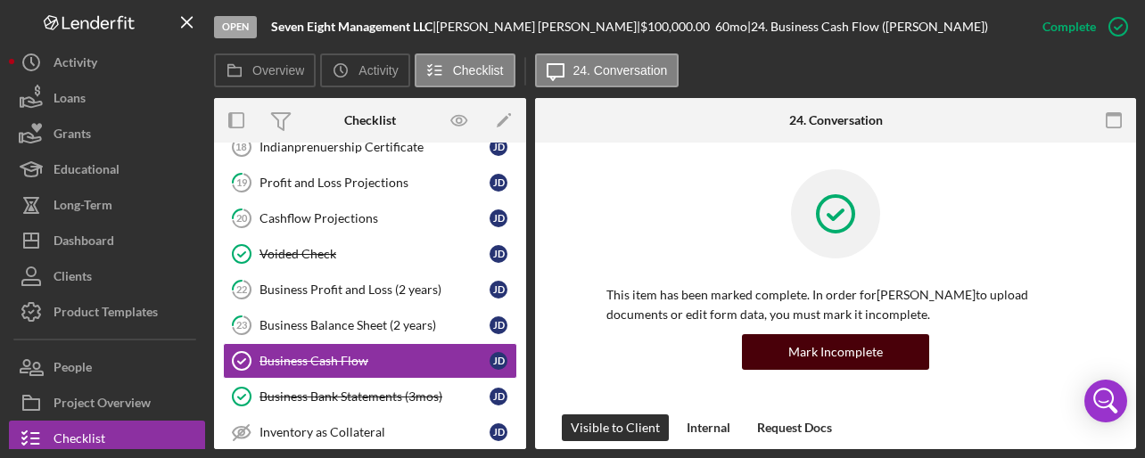
click at [839, 357] on div "Mark Incomplete" at bounding box center [835, 352] width 95 height 36
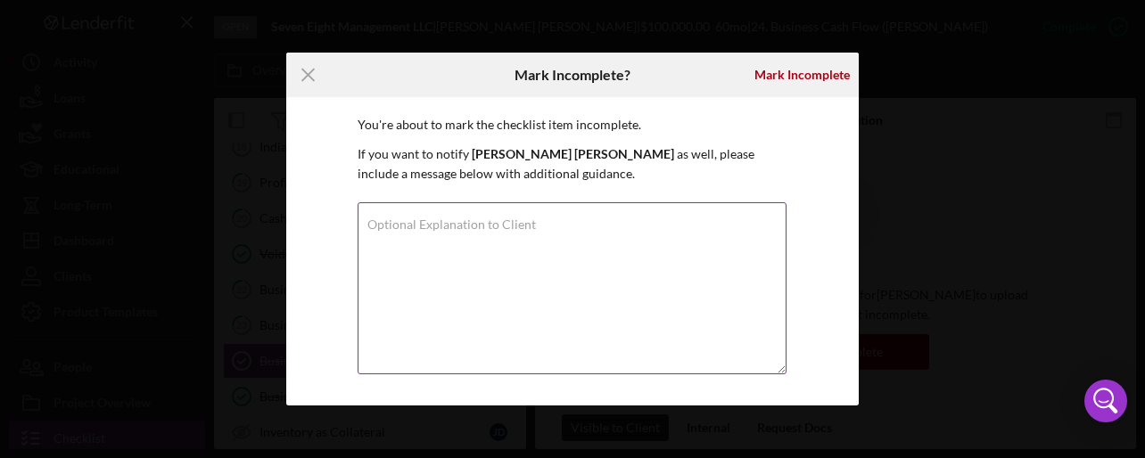
click at [469, 222] on label "Optional Explanation to Client" at bounding box center [451, 225] width 169 height 14
click at [469, 222] on textarea "Optional Explanation to Client" at bounding box center [572, 288] width 429 height 172
click at [408, 218] on label "Optional Explanation to Client" at bounding box center [451, 225] width 169 height 14
click at [408, 218] on textarea "update" at bounding box center [572, 288] width 429 height 172
type textarea "updateupdates"
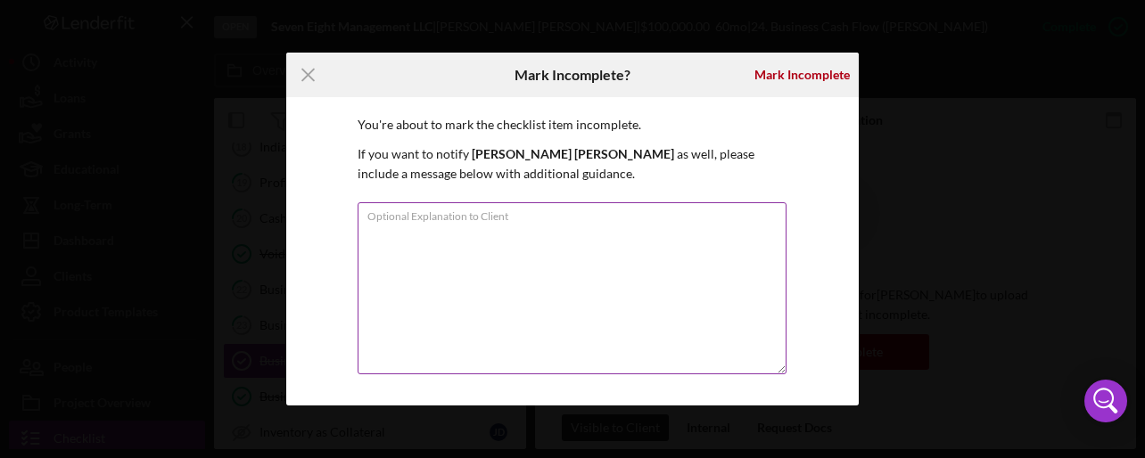
drag, startPoint x: 408, startPoint y: 218, endPoint x: 386, endPoint y: 239, distance: 30.3
click at [386, 239] on textarea "Optional Explanation to Client" at bounding box center [572, 288] width 429 height 172
type textarea "updates needed"
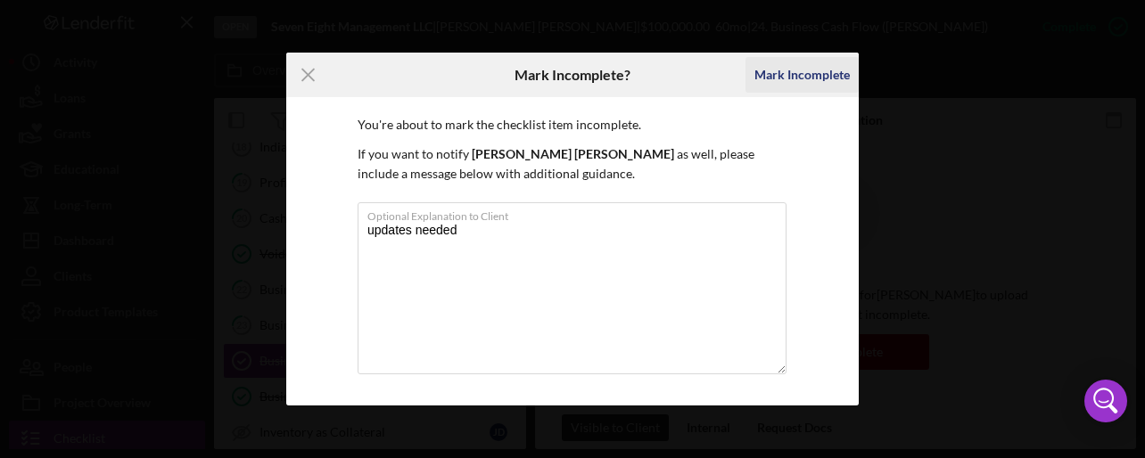
click at [826, 74] on div "Mark Incomplete" at bounding box center [801, 75] width 95 height 36
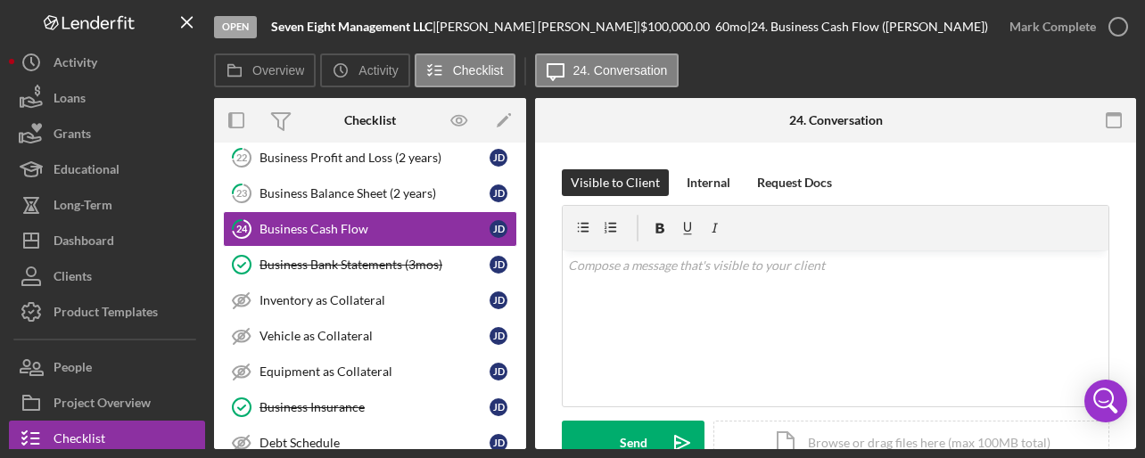
scroll to position [993, 0]
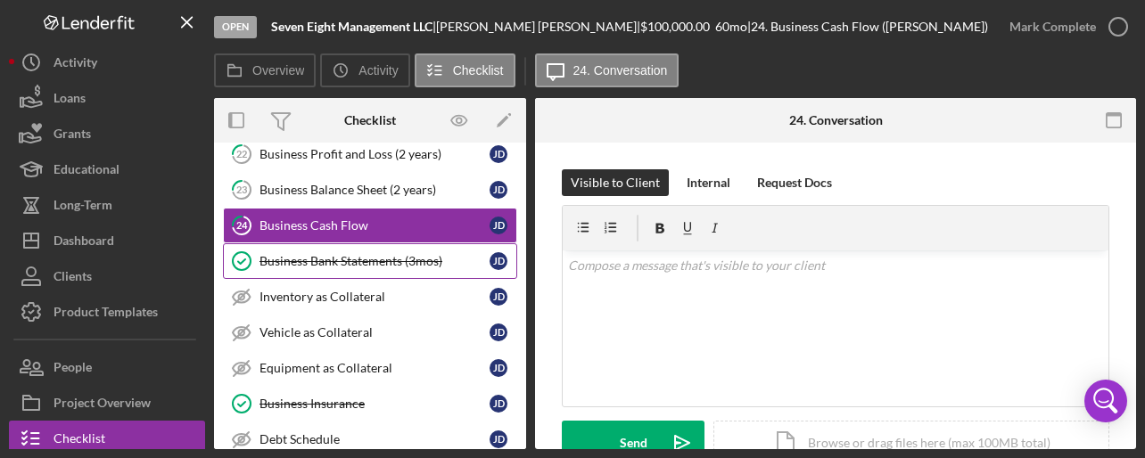
click at [421, 254] on div "Business Bank Statements (3mos)" at bounding box center [375, 261] width 230 height 14
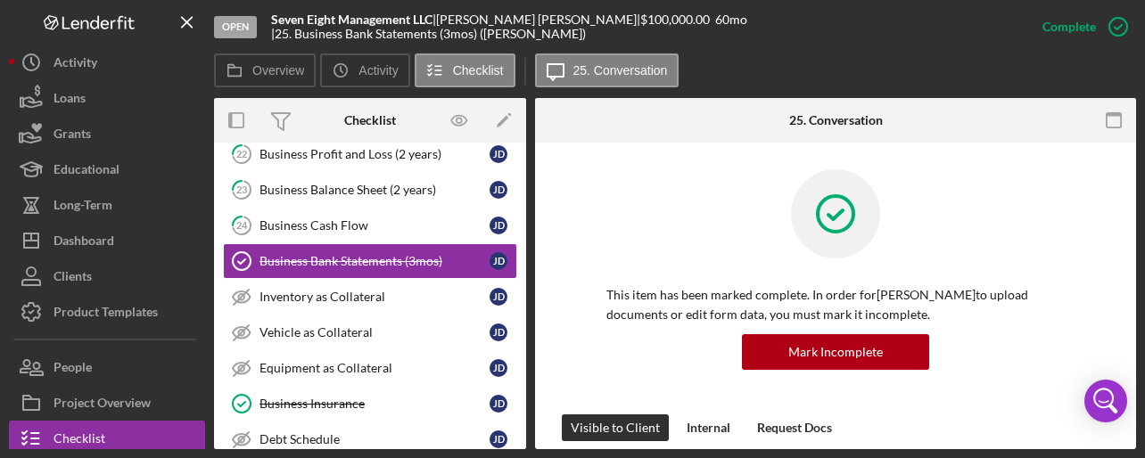
drag, startPoint x: 1130, startPoint y: 214, endPoint x: 1138, endPoint y: 247, distance: 34.0
click at [1143, 264] on div "Open Seven Eight Management LLC | [PERSON_NAME] | $100,000.00 60 mo | 25. Busin…" at bounding box center [572, 229] width 1145 height 458
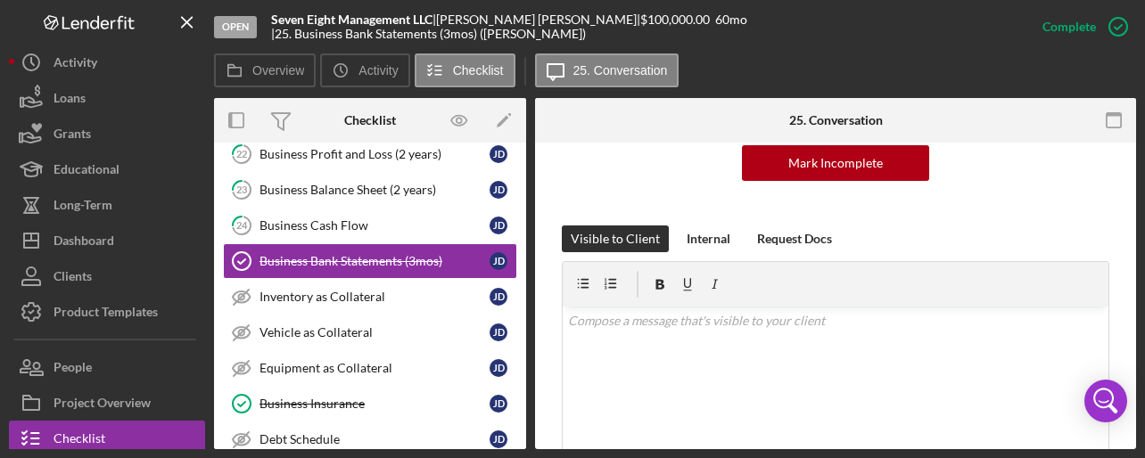
scroll to position [207, 0]
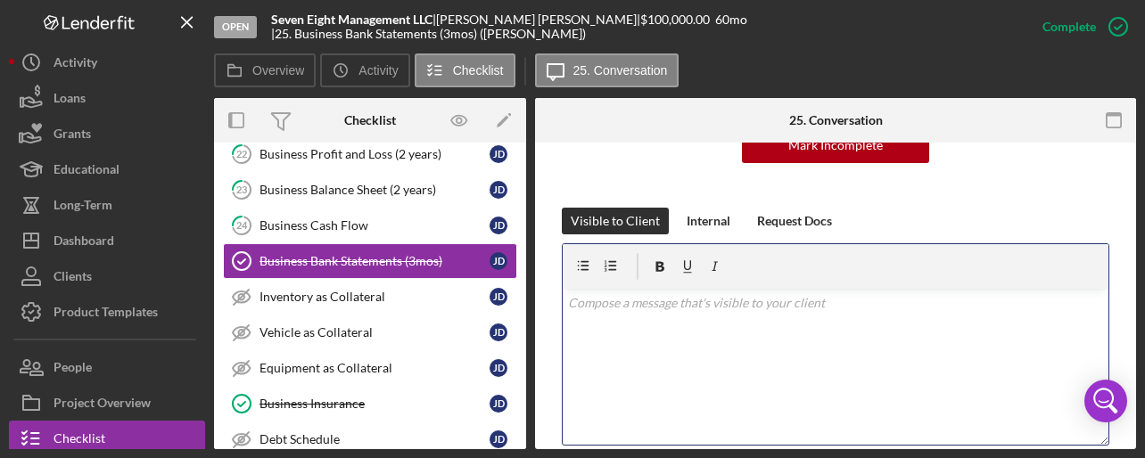
click at [671, 316] on div "v Color teal Color pink Remove color Add row above Add row below Add column bef…" at bounding box center [836, 367] width 546 height 156
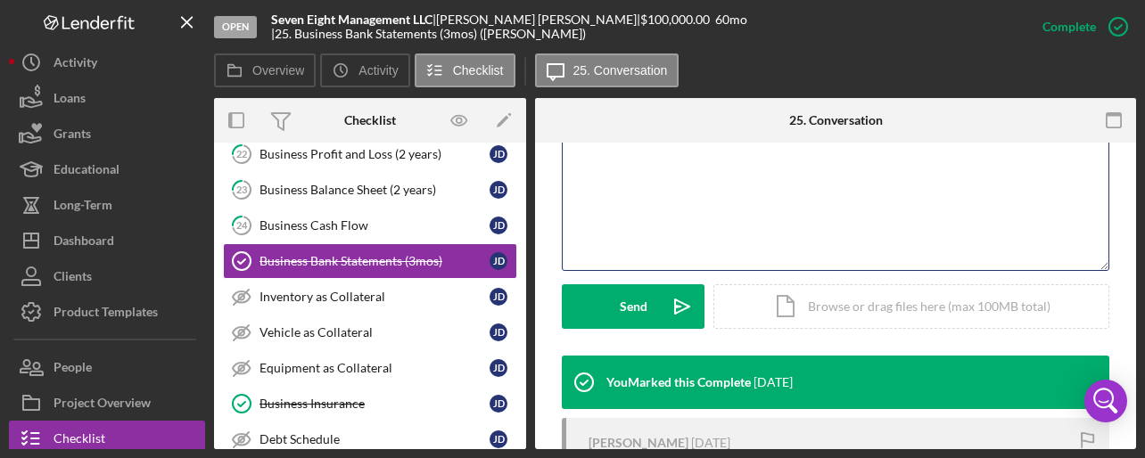
scroll to position [401, 0]
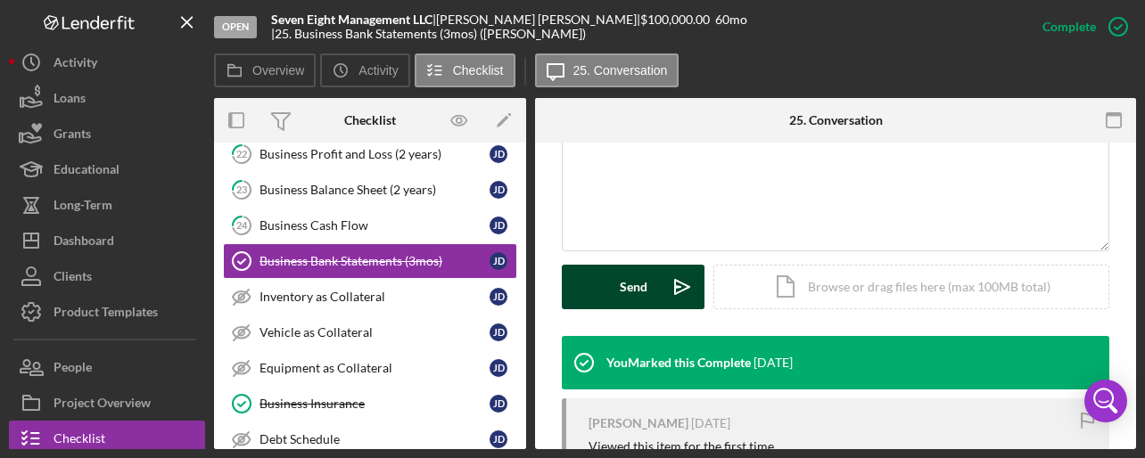
click at [630, 279] on div "Send" at bounding box center [634, 287] width 28 height 45
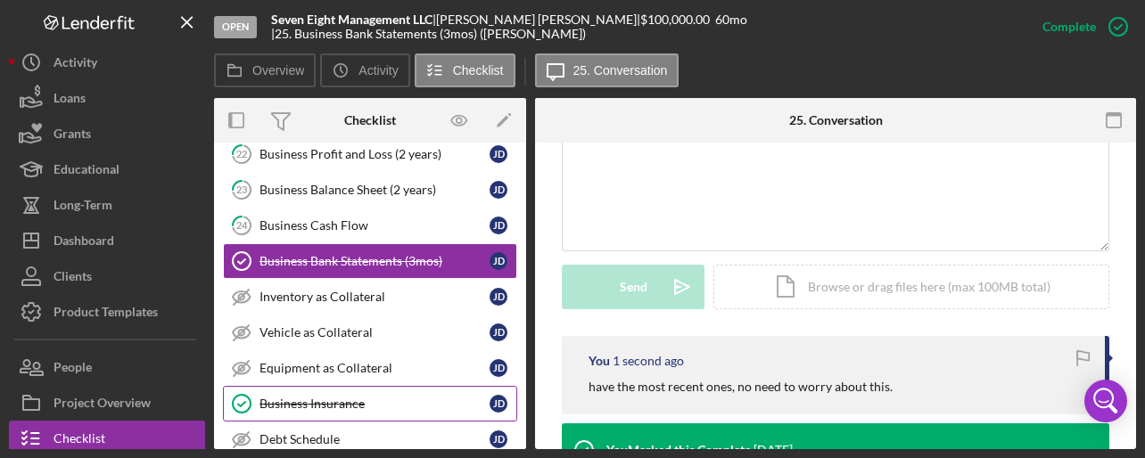
click at [362, 397] on div "Business Insurance" at bounding box center [375, 404] width 230 height 14
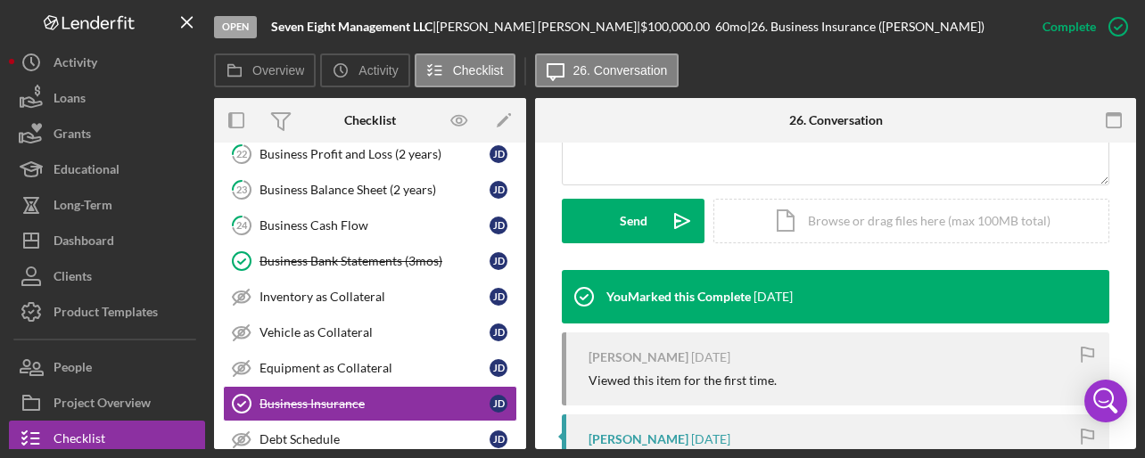
scroll to position [463, 0]
